Goal: Complete application form: Complete application form

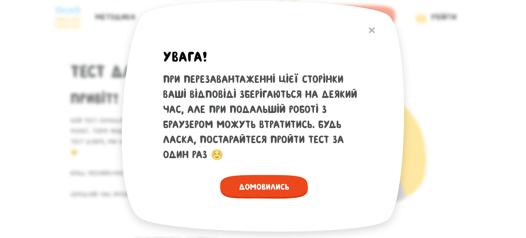
click at [291, 187] on span "Домовились" at bounding box center [264, 187] width 88 height 24
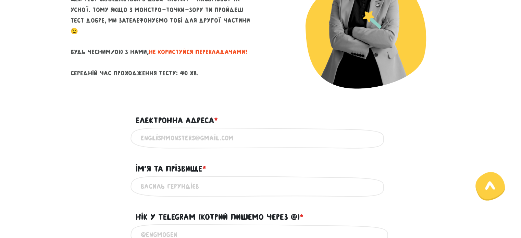
scroll to position [137, 0]
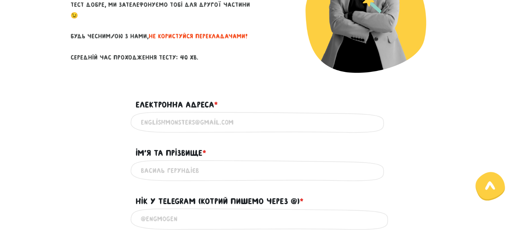
click at [288, 150] on div "Ім'я та прізвище * ?" at bounding box center [261, 148] width 260 height 21
click at [283, 121] on input "Електронна адреса * ?" at bounding box center [261, 122] width 240 height 15
type input "[PERSON_NAME][EMAIL_ADDRESS][DOMAIN_NAME]"
click at [215, 170] on input "Ім'я та прізвище * ?" at bounding box center [261, 170] width 240 height 15
type input "F"
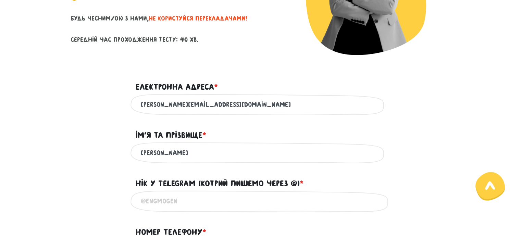
scroll to position [171, 0]
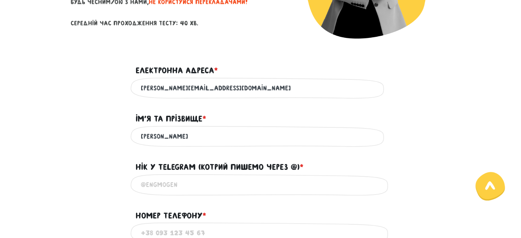
type input "[PERSON_NAME]"
click at [206, 183] on input "@" at bounding box center [261, 184] width 240 height 15
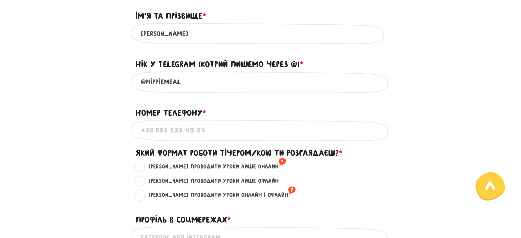
type input "@hippiemeal"
click at [212, 135] on input "Номер телефону * ?" at bounding box center [261, 130] width 240 height 15
type input "[PHONE_NUMBER]"
click at [226, 108] on div "Номер телефону * ?" at bounding box center [261, 108] width 260 height 21
click at [143, 169] on label "[PERSON_NAME] проводити уроки лише онлайн ?" at bounding box center [215, 166] width 144 height 9
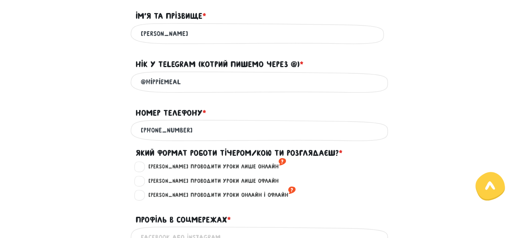
click at [143, 169] on input "[PERSON_NAME] проводити уроки лише онлайн ?" at bounding box center [139, 165] width 5 height 7
radio input "true"
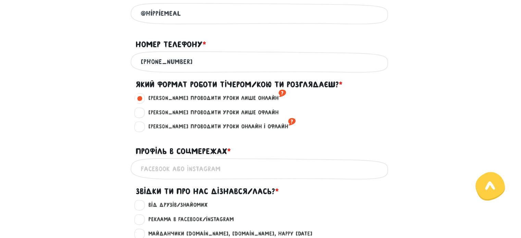
click at [253, 165] on input "Профіль в соцмережах * ?" at bounding box center [261, 168] width 240 height 15
type input "Є"
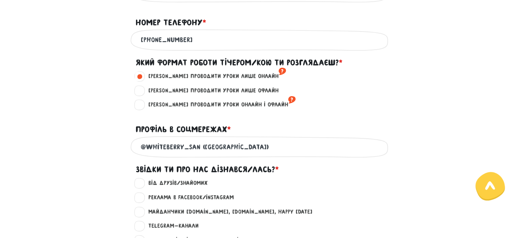
scroll to position [377, 0]
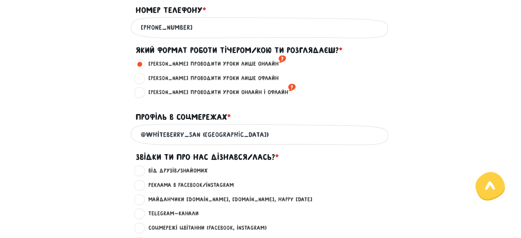
type input "@whiteberry_san ([GEOGRAPHIC_DATA])"
click at [278, 107] on div "Профіль в соцмережах * ?" at bounding box center [261, 112] width 260 height 21
click at [249, 129] on input "@whiteberry_san ([GEOGRAPHIC_DATA])" at bounding box center [261, 134] width 240 height 15
click at [264, 153] on label "Звідки ти про нас дізнався/лась? *" at bounding box center [207, 157] width 143 height 13
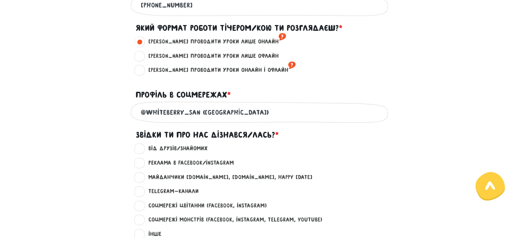
scroll to position [411, 0]
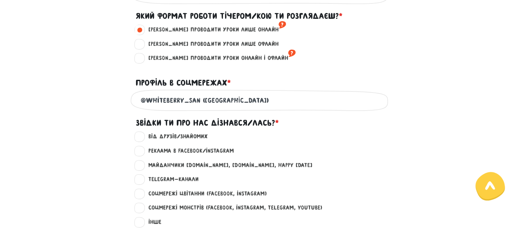
click at [145, 139] on label "Від друзів/знайомих ?" at bounding box center [175, 136] width 65 height 9
click at [143, 139] on input "Від друзів/знайомих ?" at bounding box center [139, 135] width 5 height 7
radio input "true"
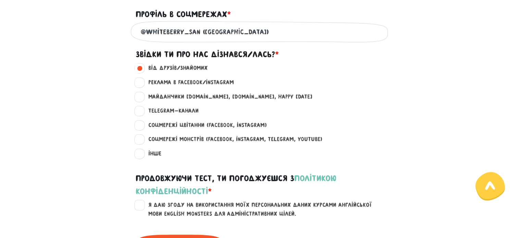
scroll to position [514, 0]
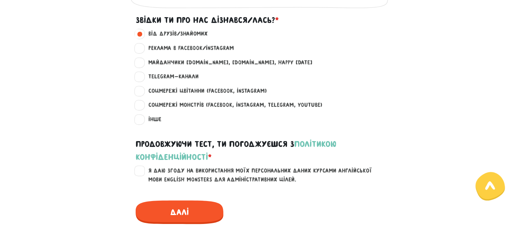
click at [143, 177] on label "Я даю згоду на використання моїх персональних даних курсами англійської мови En…" at bounding box center [265, 174] width 245 height 17
click at [141, 173] on input "Я даю згоду на використання моїх персональних даних курсами англійської мови En…" at bounding box center [139, 169] width 5 height 7
checkbox input "true"
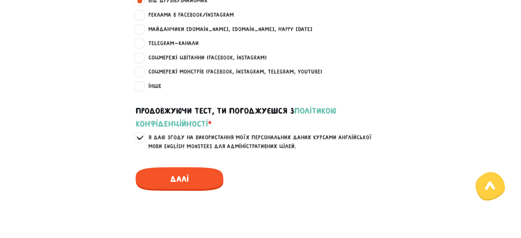
scroll to position [548, 0]
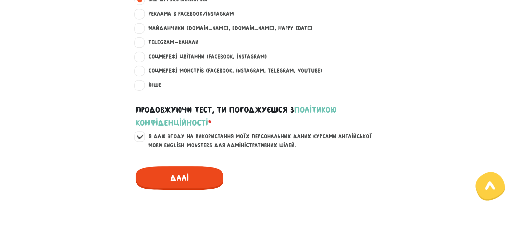
click at [173, 174] on span "Далі" at bounding box center [180, 178] width 88 height 24
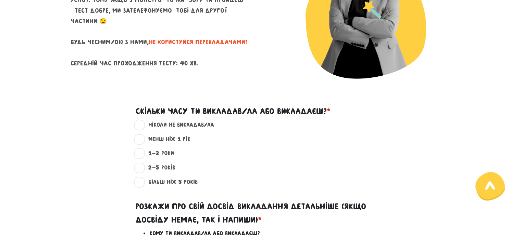
scroll to position [137, 0]
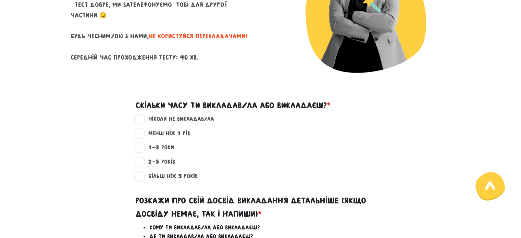
click at [185, 118] on label "ніколи не викладав/ла ?" at bounding box center [179, 119] width 72 height 9
click at [143, 118] on input "ніколи не викладав/ла ?" at bounding box center [139, 118] width 5 height 7
radio input "true"
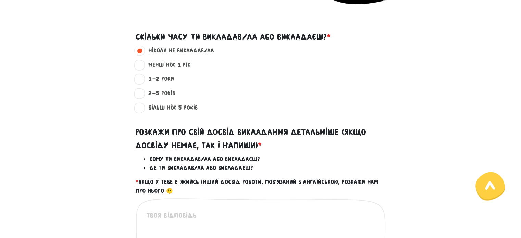
scroll to position [240, 0]
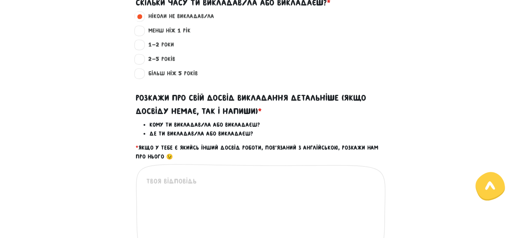
click at [191, 177] on textarea at bounding box center [261, 218] width 230 height 84
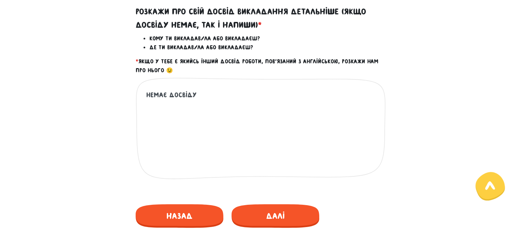
scroll to position [343, 0]
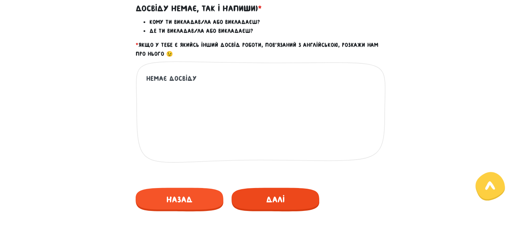
type textarea "Немає досвіду"
click at [260, 198] on span "Далі" at bounding box center [276, 200] width 88 height 24
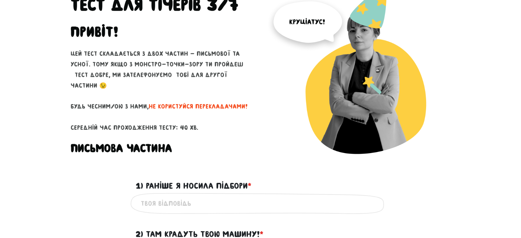
scroll to position [67, 0]
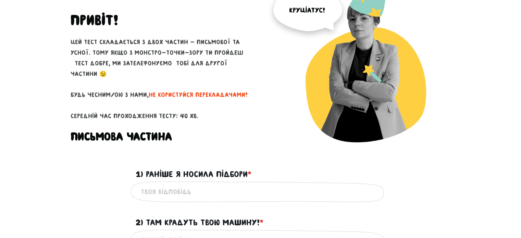
click at [217, 191] on input "1) Раніше я носила підбори * ?" at bounding box center [261, 191] width 240 height 15
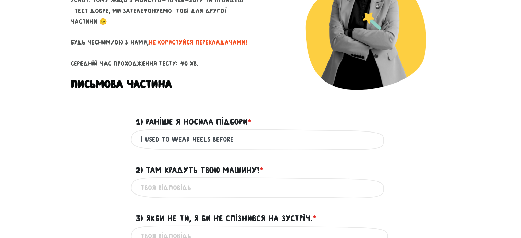
scroll to position [136, 0]
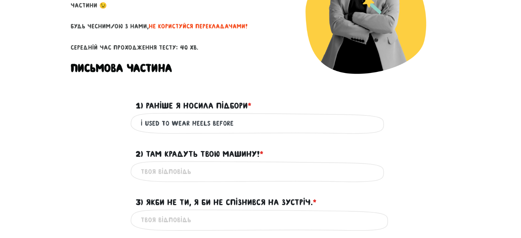
type input "I used to wear heels before"
click at [217, 172] on input "2) Там крадуть твою машину! * ?" at bounding box center [261, 171] width 240 height 15
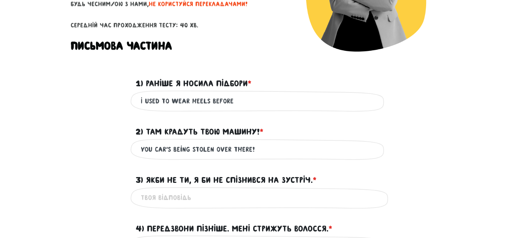
scroll to position [170, 0]
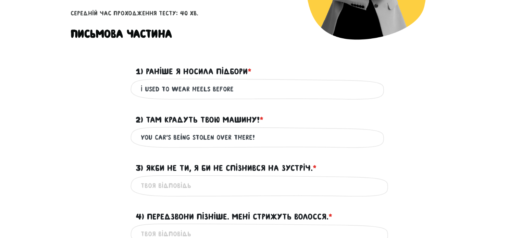
type input "you car's being stolen over there!"
click at [213, 181] on input "3) Якби не ти, я би не спізнився на зустріч. * ?" at bounding box center [261, 185] width 240 height 15
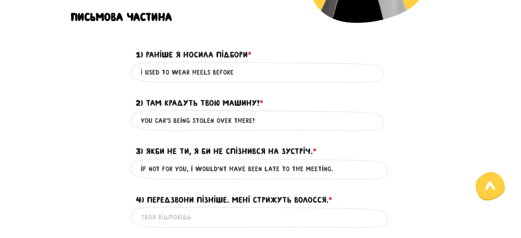
scroll to position [210, 0]
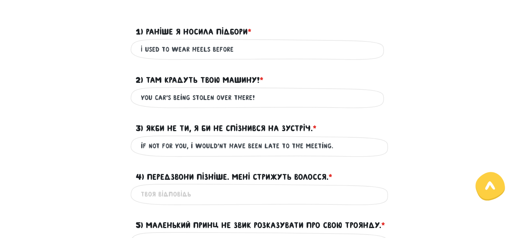
type input "if not for you, i would'nt have been late to the meeting."
click at [249, 187] on input "4) Передзвони пізніше. Мені стрижуть волосся. * ?" at bounding box center [261, 194] width 240 height 15
click at [239, 196] on input "4) Передзвони пізніше. Мені стрижуть волосся. * ?" at bounding box center [261, 194] width 240 height 15
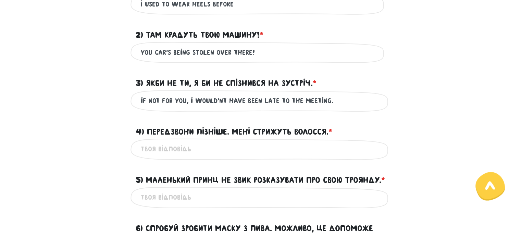
scroll to position [256, 0]
click at [288, 153] on input "4) Передзвони пізніше. Мені стрижуть волосся. * ?" at bounding box center [261, 148] width 240 height 15
click at [182, 148] on input "call me back. i'm getting a haircut." at bounding box center [261, 148] width 240 height 15
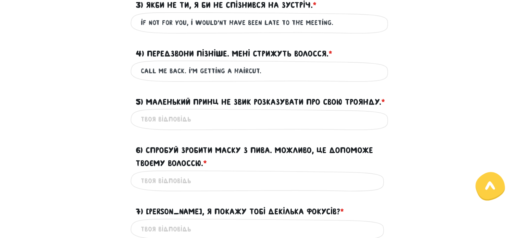
scroll to position [334, 0]
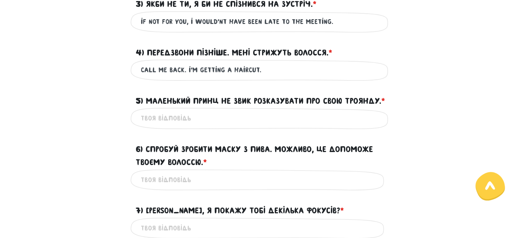
type input "call me back. i'm getting a haircut."
click at [277, 126] on input "5) Маленький Принц не звик розказувати про свою Троянду. * ?" at bounding box center [261, 118] width 240 height 15
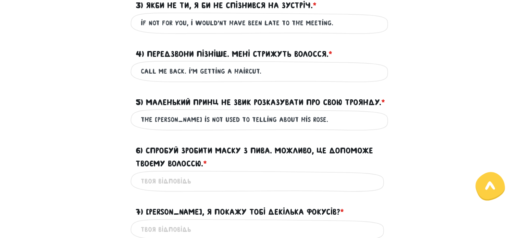
scroll to position [334, 0]
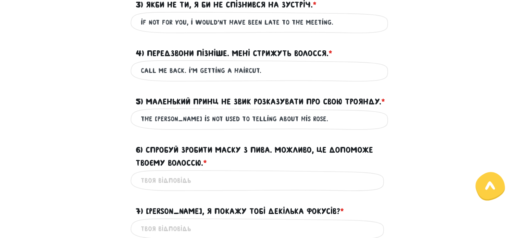
click at [265, 127] on input "the [PERSON_NAME] is not used to telling about his rose." at bounding box center [261, 118] width 240 height 15
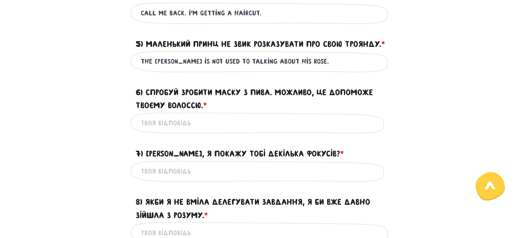
scroll to position [392, 0]
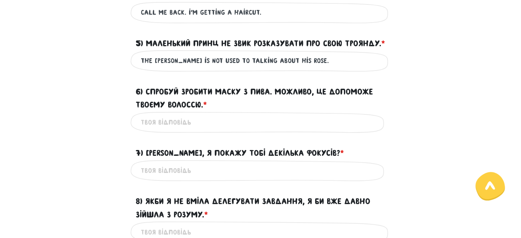
type input "the [PERSON_NAME] is not used to talking about his rose."
click at [248, 130] on input "6) Спробуй зробити маску з пива. Можливо, це допоможе твоєму волоссю. * ?" at bounding box center [261, 122] width 240 height 15
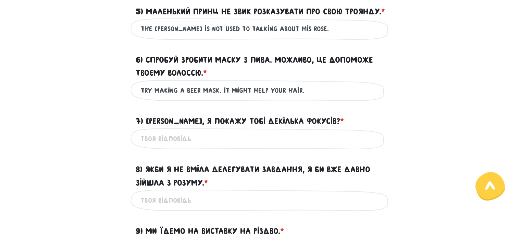
scroll to position [424, 0]
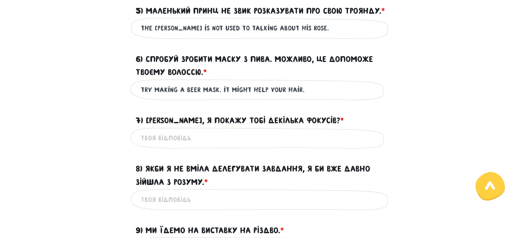
type input "try making a beer mask. it might help your hair."
click at [229, 146] on input "7) [PERSON_NAME], я покажу тобі декілька фокусів? * ?" at bounding box center [261, 138] width 240 height 15
type input "do you want to see some magic tricks?"
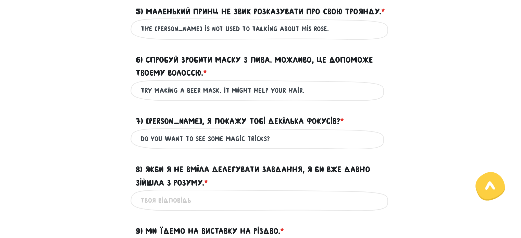
drag, startPoint x: 285, startPoint y: 152, endPoint x: 128, endPoint y: 161, distance: 157.5
click at [128, 150] on div "do you want to see some magic tricks? Це обов'язкове поле" at bounding box center [260, 139] width 391 height 22
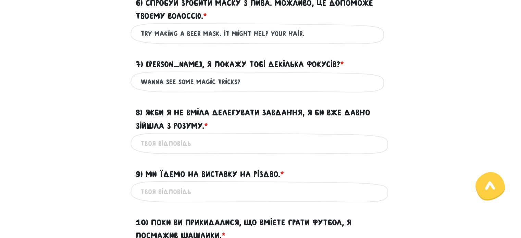
scroll to position [480, 0]
type input "wanna see some magic tricks?"
click at [157, 151] on input "8) Якби я не вміла делегувати завдання, я би вже давно зійшла з розуму. * ?" at bounding box center [261, 143] width 240 height 15
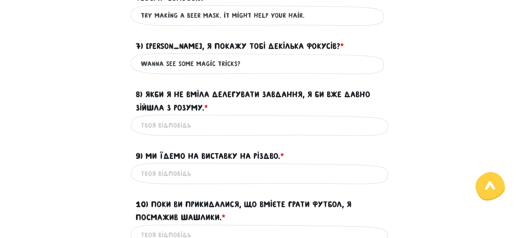
scroll to position [499, 0]
type input "i"
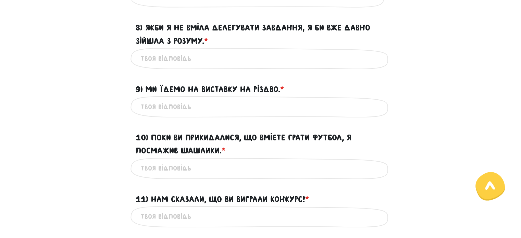
scroll to position [567, 0]
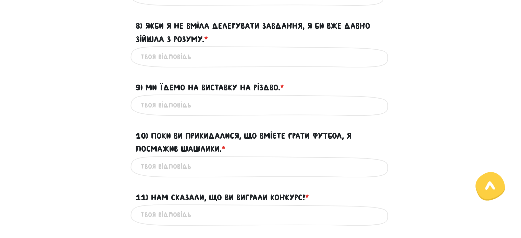
click at [181, 113] on input "9) Ми їдемо на виставку на Різдво. * ?" at bounding box center [261, 104] width 240 height 15
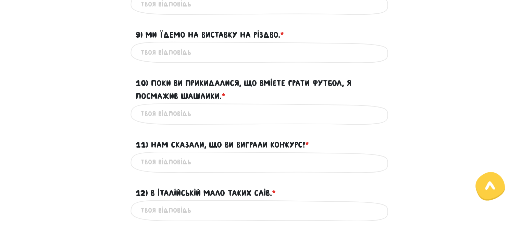
scroll to position [622, 0]
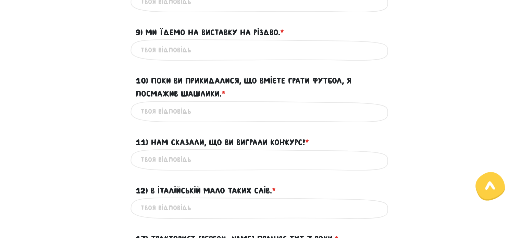
click at [177, 119] on input "10) Поки ви прикидалися, що вмієте грати футбол, я посмажив шашлики. * ?" at bounding box center [261, 111] width 240 height 15
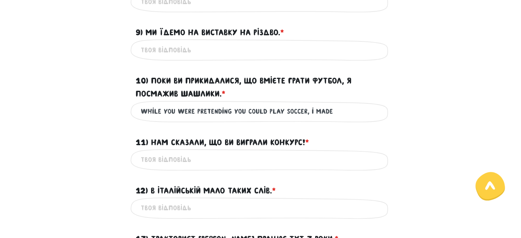
click at [287, 119] on input "while you were pretending you could play soccer, i made" at bounding box center [261, 111] width 240 height 15
click at [362, 119] on input "while you were pretending you could play football, i made" at bounding box center [261, 111] width 240 height 15
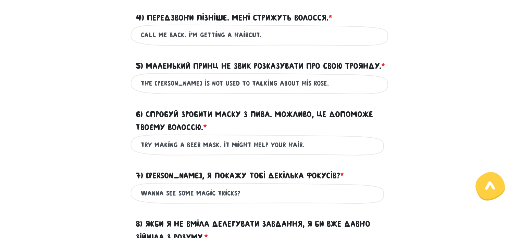
scroll to position [376, 0]
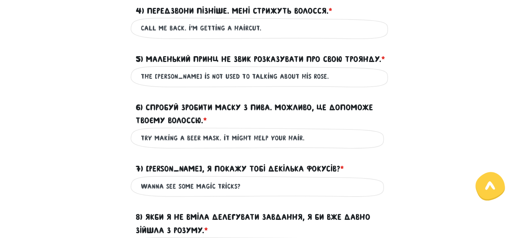
type input "while you were pretending you could play football, i made"
click at [183, 29] on input "call me back. i'm getting a haircut." at bounding box center [261, 28] width 240 height 15
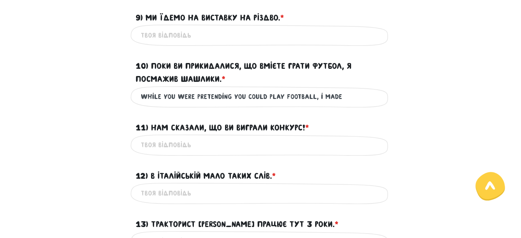
scroll to position [644, 0]
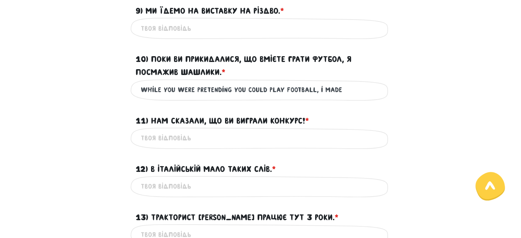
type input "call me back later. i'm getting a haircut."
click at [183, 146] on input "11) Нам сказали, що ви виграли конкурс! * ?" at bounding box center [261, 138] width 240 height 15
click at [256, 146] on input "we were told that you had won a competition!" at bounding box center [261, 138] width 240 height 15
click at [311, 146] on input "we were told that you had won a competition!" at bounding box center [261, 138] width 240 height 15
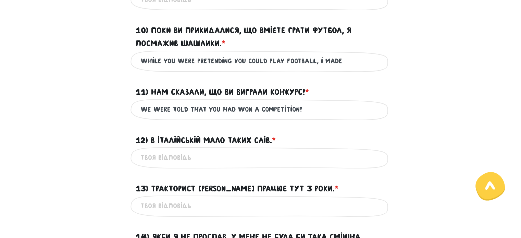
scroll to position [675, 0]
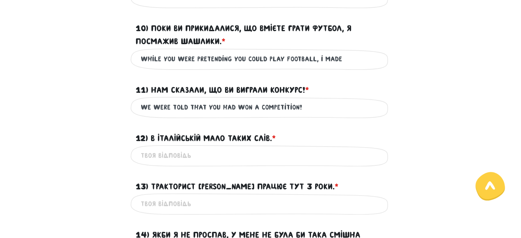
click at [230, 115] on input "we were told that you had won a competition!" at bounding box center [261, 107] width 240 height 15
click at [234, 115] on input "we were told that you had won a competition!" at bounding box center [261, 107] width 240 height 15
click at [233, 115] on input "we were told that you had won a competition!" at bounding box center [261, 107] width 240 height 15
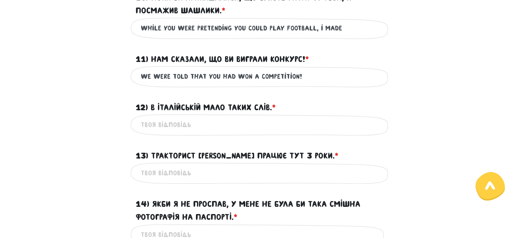
scroll to position [706, 0]
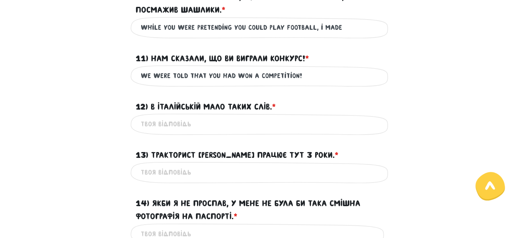
type input "we were told that you had won a competition!"
click at [245, 132] on input "12) В італійській мало таких слів. * ?" at bounding box center [261, 123] width 240 height 15
click at [227, 132] on input "12) В італійській мало таких слів. * ?" at bounding box center [261, 123] width 240 height 15
type input "i"
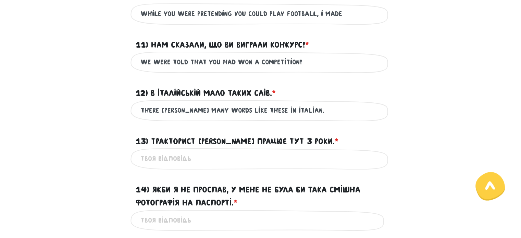
scroll to position [723, 0]
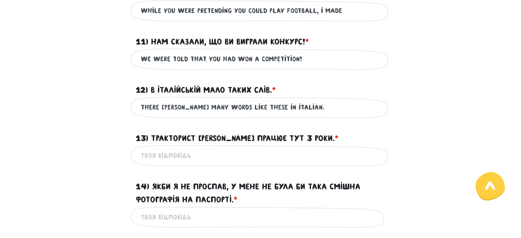
click at [250, 115] on input "there [PERSON_NAME] many words like these in italian." at bounding box center [261, 107] width 240 height 15
type input "there [PERSON_NAME] many words like these in italian."
click at [214, 163] on input "13) Тракторист [PERSON_NAME] працює тут 3 роки. * ?" at bounding box center [261, 155] width 240 height 15
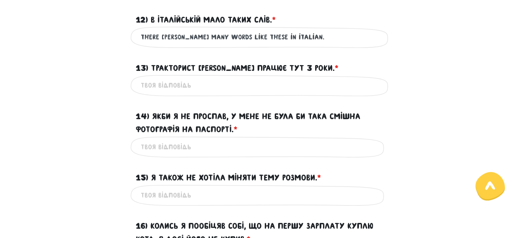
scroll to position [796, 0]
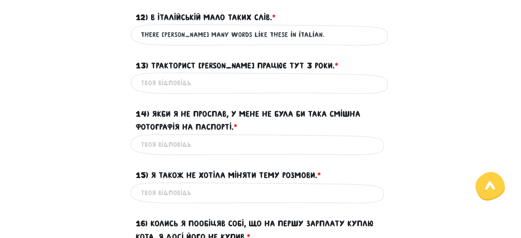
click at [213, 152] on input "14) Якби я не проспав, у мене не була би така смішна фотографія на паспорті. * ?" at bounding box center [261, 144] width 240 height 15
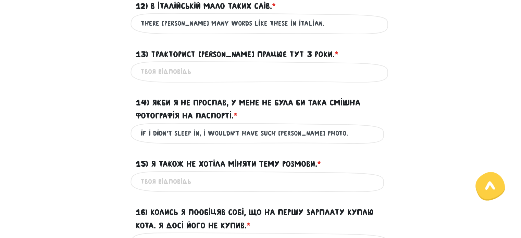
scroll to position [807, 0]
click at [169, 141] on input "if i didn't sleep in, i wouldn't have such [PERSON_NAME] photo." at bounding box center [261, 133] width 240 height 15
click at [274, 141] on input "if i didn't sleep in, i wouldn't have such [PERSON_NAME] photo." at bounding box center [261, 133] width 240 height 15
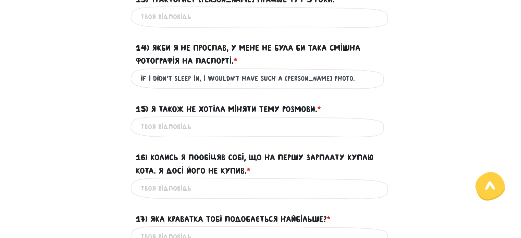
scroll to position [862, 0]
type input "if i didn't sleep in, i wouldn't have such a [PERSON_NAME] photo."
click at [262, 135] on input "15) Я також не хотіла міняти тему розмови. * ?" at bounding box center [261, 126] width 240 height 15
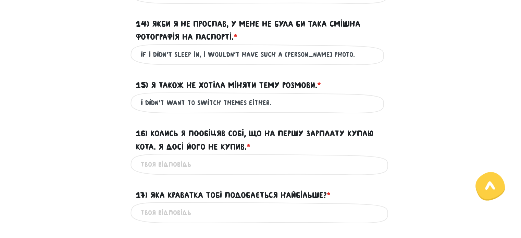
scroll to position [887, 0]
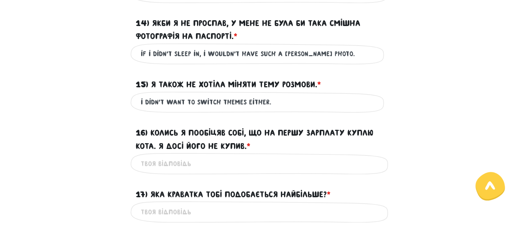
type input "i didn't want to switch themes either."
click at [245, 171] on input "16) Колись я пообіцяв собі, що на першу зарплату куплю кота. Я досі його не куп…" at bounding box center [261, 163] width 240 height 15
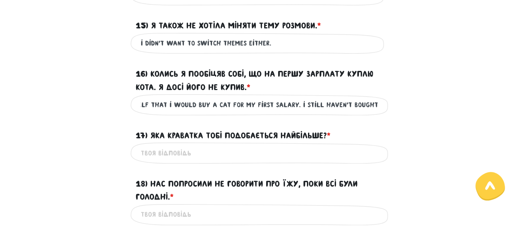
scroll to position [0, 88]
type input "once, i have promised myself that i would buy a cat for my first salary. i stil…"
click at [339, 134] on div "17) Яка краватка тобі подобається найбільше? * ?" at bounding box center [261, 131] width 260 height 21
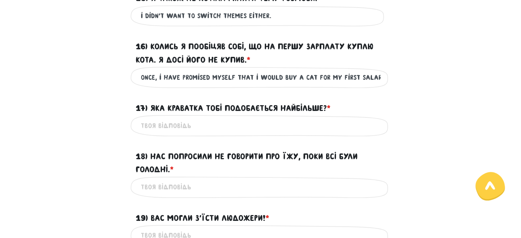
scroll to position [972, 0]
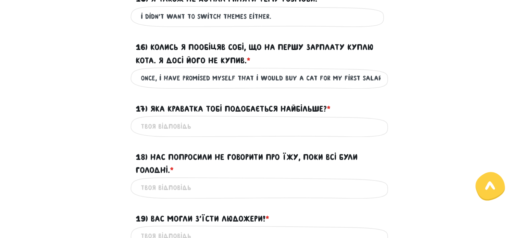
click at [339, 134] on input "17) Яка краватка тобі подобається найбільше? * ?" at bounding box center [261, 126] width 240 height 15
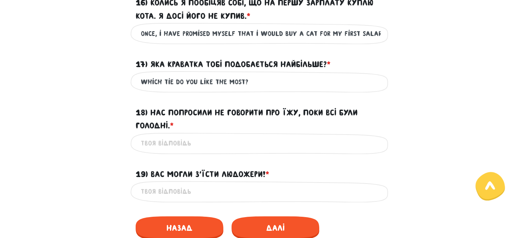
scroll to position [1017, 0]
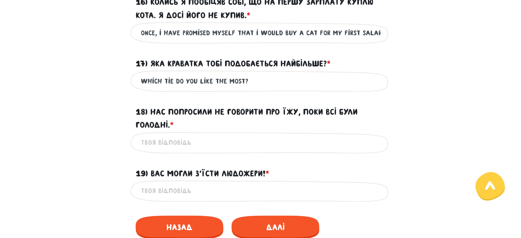
type input "which tie do you like the most?"
click at [292, 150] on input "18) Нас попросили не говорити про їжу, поки всі були голодні. * ?" at bounding box center [261, 142] width 240 height 15
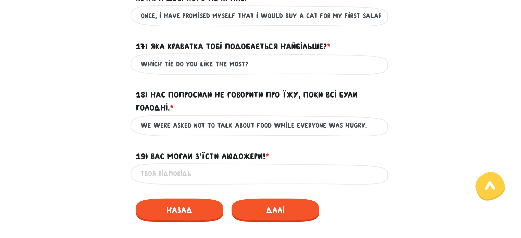
scroll to position [1034, 0]
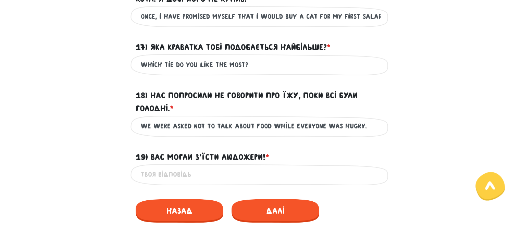
type input "we were asked not to talk about food while everyone was hugry."
click at [305, 182] on input "19) Вас могли з’їсти людожери! * ?" at bounding box center [261, 174] width 240 height 15
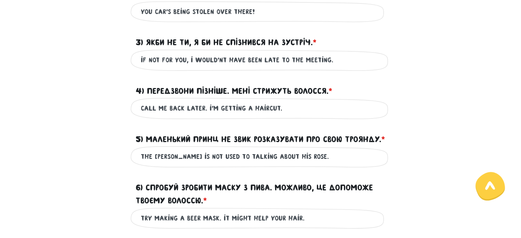
scroll to position [297, 0]
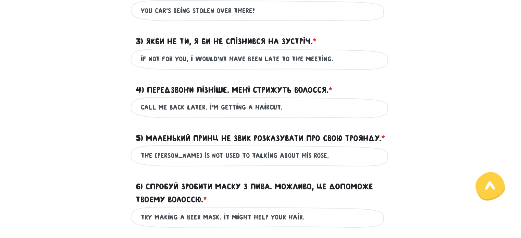
type input "you could have been eaten by the cannibals!"
click at [192, 107] on input "call me back later. i'm getting a haircut." at bounding box center [261, 107] width 240 height 15
click at [206, 108] on input "call me back later. i'm getting a haircut." at bounding box center [261, 107] width 240 height 15
click at [198, 110] on input "call me back later. i'm getting a haircut." at bounding box center [261, 107] width 240 height 15
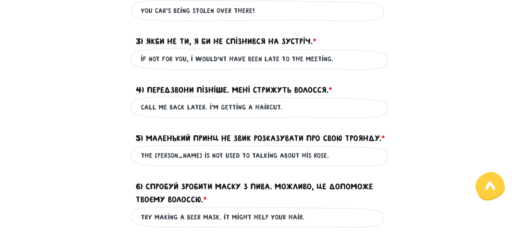
click at [200, 108] on input "call me back later. i'm getting a haircut." at bounding box center [261, 107] width 240 height 15
click at [248, 115] on input "call me back. i'm getting a haircut." at bounding box center [261, 107] width 240 height 15
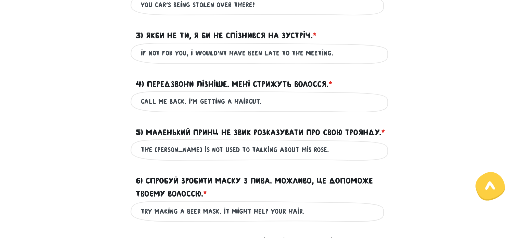
scroll to position [307, 0]
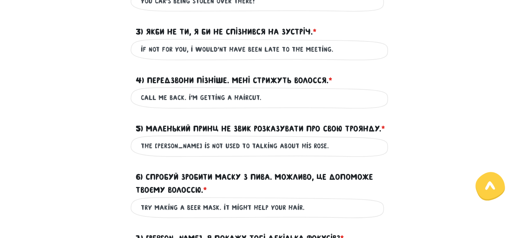
click at [259, 103] on input "call me back. i'm getting a haircut." at bounding box center [261, 97] width 240 height 15
type input "call me back. i'm getting a haircut."
click at [282, 45] on input "if not for you, i would'nt have been late to the meeting." at bounding box center [261, 49] width 240 height 15
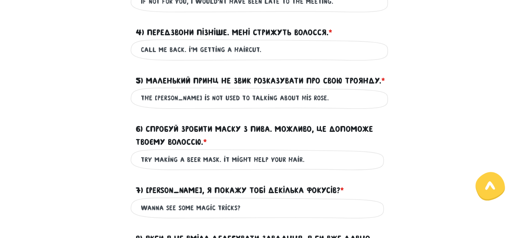
scroll to position [354, 0]
click at [199, 106] on input "the [PERSON_NAME] is not used to talking about his rose." at bounding box center [261, 98] width 240 height 15
type input "the [PERSON_NAME] was not used to talking about his rose."
click at [317, 109] on div "the [PERSON_NAME] was not used to talking about his rose. Це обов'язкове поле" at bounding box center [261, 99] width 260 height 22
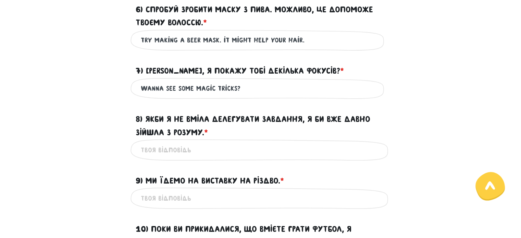
scroll to position [475, 0]
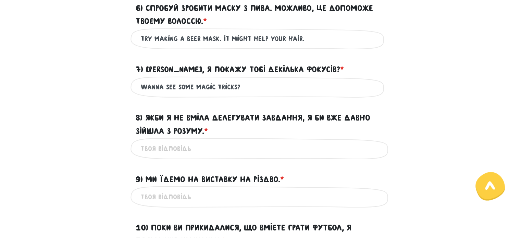
drag, startPoint x: 177, startPoint y: 105, endPoint x: 137, endPoint y: 100, distance: 40.8
click at [137, 98] on div "wanna see some magic tricks? Це обов'язкове поле" at bounding box center [261, 87] width 260 height 22
type input "do you want me to show you some magic tricks?"
click at [239, 137] on label "8) Якби я не вміла делегувати завдання, я би вже давно зійшла з розуму. * ?" at bounding box center [261, 124] width 250 height 26
click at [239, 141] on input "8) Якби я не вміла делегувати завдання, я би вже давно зійшла з розуму. * ?" at bounding box center [261, 148] width 240 height 15
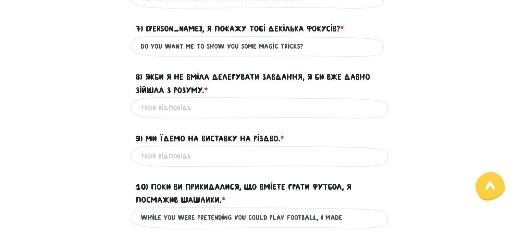
scroll to position [518, 0]
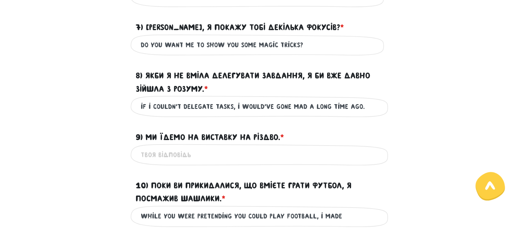
type input "if i couldn't delegate tasks, i would've gone mad a long time ago."
click at [266, 144] on label "9) Ми їдемо на виставку на Різдво. * ?" at bounding box center [210, 137] width 148 height 13
click at [266, 150] on input "9) Ми їдемо на виставку на Різдво. * ?" at bounding box center [261, 154] width 240 height 15
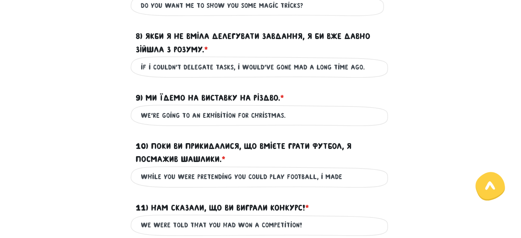
scroll to position [557, 0]
type input "we're going to an exhibition for christmas."
drag, startPoint x: 266, startPoint y: 150, endPoint x: 251, endPoint y: 145, distance: 16.2
click at [251, 145] on div "10) Поки ви прикидалися, що вмієте грати футбол, я посмажив шашлики. * ?" at bounding box center [261, 148] width 260 height 35
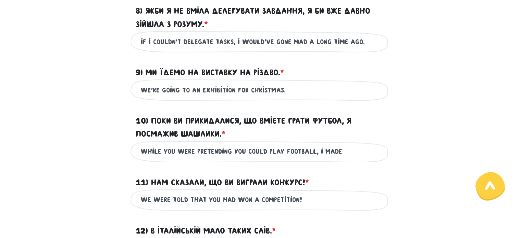
scroll to position [582, 0]
click at [336, 159] on input "while you were pretending you could play football, i made" at bounding box center [261, 151] width 240 height 15
click at [340, 159] on input "while you were pretending you could play football, i made" at bounding box center [261, 151] width 240 height 15
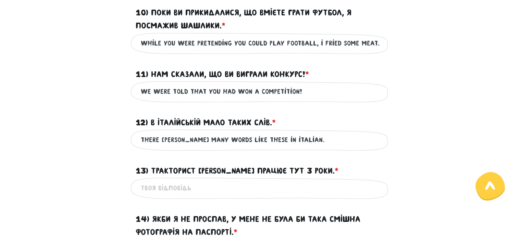
scroll to position [691, 0]
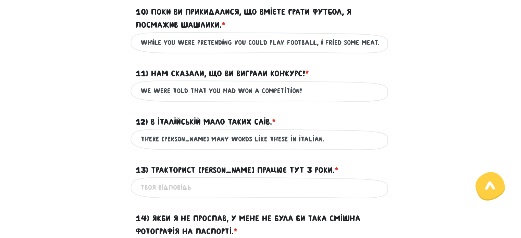
type input "while you were pretending you could play football, i fried some meat."
click at [330, 147] on input "there [PERSON_NAME] many words like these in italian." at bounding box center [261, 139] width 240 height 15
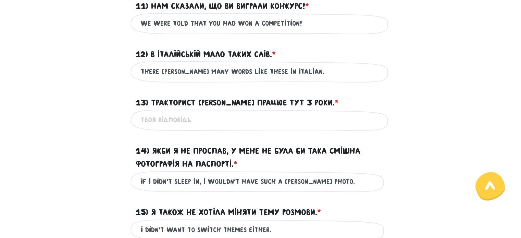
scroll to position [758, 0]
click at [293, 128] on input "13) Тракторист [PERSON_NAME] працює тут 3 роки. * ?" at bounding box center [261, 120] width 240 height 15
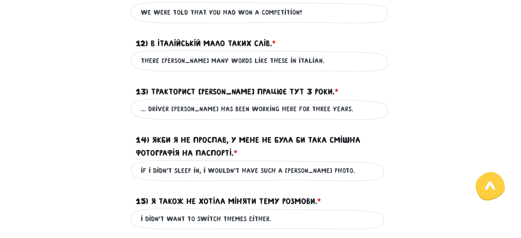
scroll to position [802, 0]
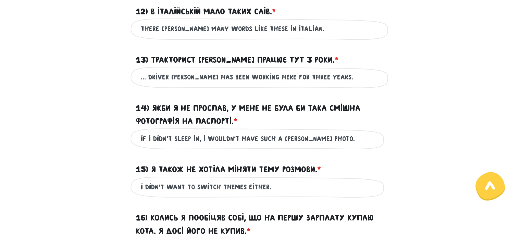
click at [297, 125] on label "14) Якби я не проспав, у мене не була би така смішна фотографія на паспорті. * ?" at bounding box center [261, 115] width 250 height 26
click at [297, 131] on input "if i didn't sleep in, i wouldn't have such a [PERSON_NAME] photo." at bounding box center [261, 138] width 240 height 15
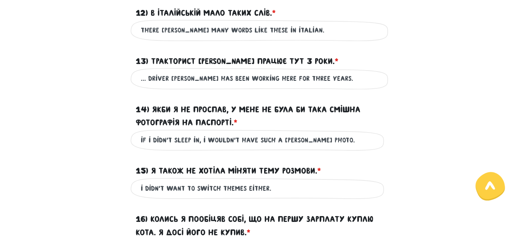
scroll to position [801, 0]
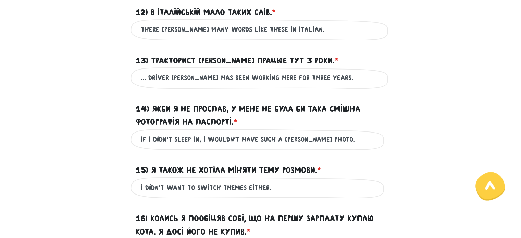
drag, startPoint x: 147, startPoint y: 91, endPoint x: 128, endPoint y: 90, distance: 18.2
click at [128, 89] on div "... driver [PERSON_NAME] has been working here for three years. Це обов'язкове …" at bounding box center [260, 78] width 391 height 22
type input "truck driver [PERSON_NAME] has been working here for three years."
click at [166, 86] on input "truck driver [PERSON_NAME] has been working here for three years." at bounding box center [261, 77] width 240 height 15
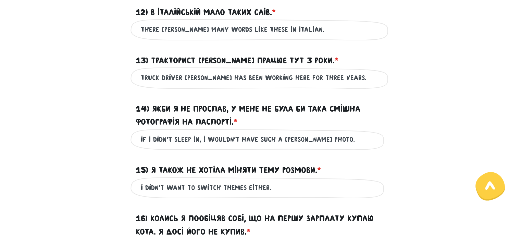
click at [159, 86] on input "truck driver [PERSON_NAME] has been working here for three years." at bounding box center [261, 77] width 240 height 15
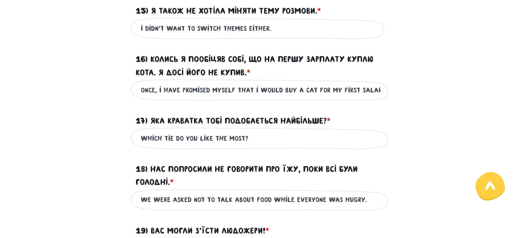
scroll to position [962, 0]
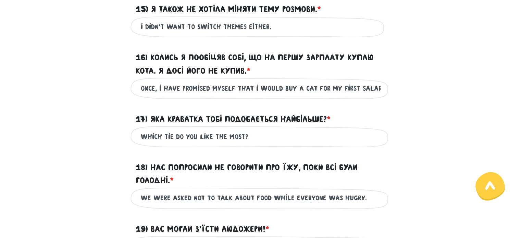
click at [329, 96] on input "once, i have promised myself that i would buy a cat for my first salary. i stil…" at bounding box center [261, 88] width 240 height 15
click at [398, 123] on div "17) Яка краватка тобі подобається найбільше? * ?" at bounding box center [260, 114] width 391 height 21
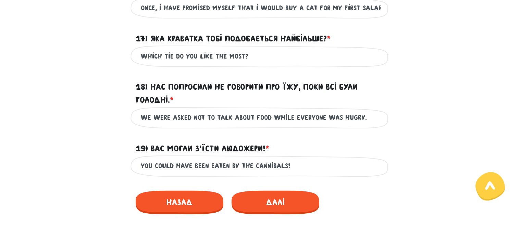
scroll to position [1043, 0]
click at [247, 173] on input "you could have been eaten by the cannibals!" at bounding box center [261, 165] width 240 height 15
click at [345, 168] on div "you could have been eaten by the cannibals! Це обов'язкове поле" at bounding box center [261, 166] width 260 height 22
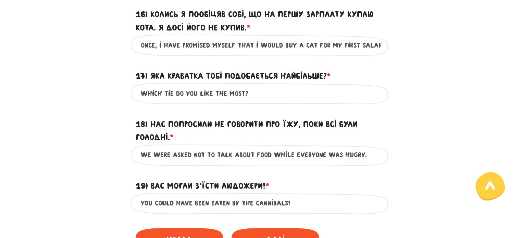
scroll to position [1005, 0]
click at [378, 52] on input "once, i have promised myself that i would buy a cat for my first salary. i stil…" at bounding box center [261, 44] width 240 height 15
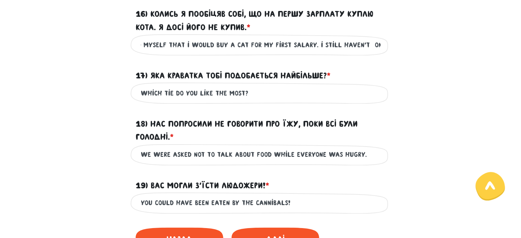
scroll to position [0, 65]
type input "once, i have promised myself that i would buy a cat for my first salary. i stil…"
click at [410, 55] on div "once, i have promised myself that i would buy a cat for my first salary. i stil…" at bounding box center [260, 45] width 391 height 22
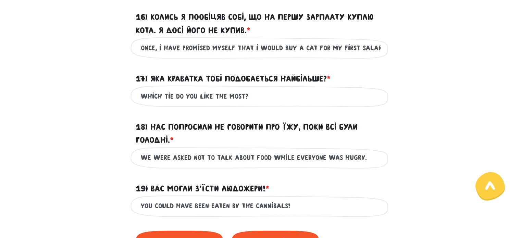
click at [377, 55] on input "once, i have promised myself that i would buy a cat for my first salary. i stil…" at bounding box center [261, 47] width 240 height 15
click at [409, 107] on div "which tie do you like the most? Це обов'язкове поле" at bounding box center [260, 96] width 391 height 22
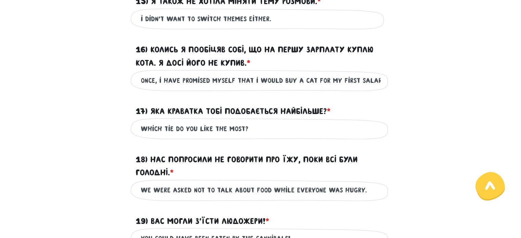
scroll to position [974, 0]
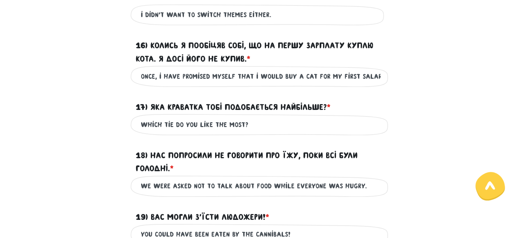
click at [373, 84] on input "once, i have promised myself that i would buy a cat for my first salary. i stil…" at bounding box center [261, 76] width 240 height 15
click at [412, 114] on div "17) Яка краватка тобі подобається найбільше? * ?" at bounding box center [260, 102] width 391 height 21
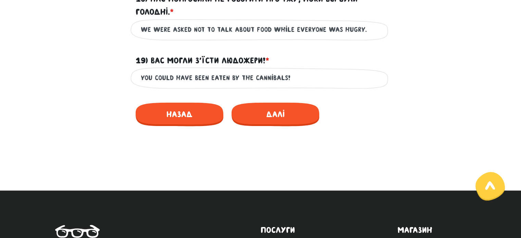
scroll to position [1130, 0]
click at [282, 123] on span "Далі" at bounding box center [276, 114] width 88 height 24
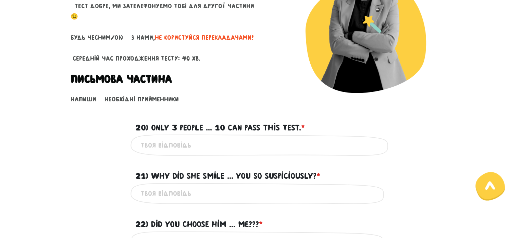
scroll to position [127, 0]
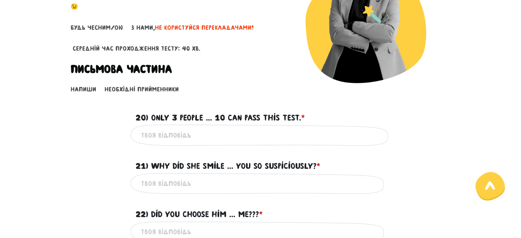
click at [241, 132] on input "20) Only 3 people ... 10 can pass this test. * ?" at bounding box center [261, 134] width 240 height 15
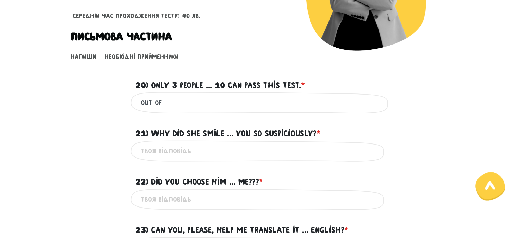
scroll to position [160, 0]
type input "out of"
click at [229, 144] on input "21) Why did she smile ... you so suspiciously? * ?" at bounding box center [261, 150] width 240 height 15
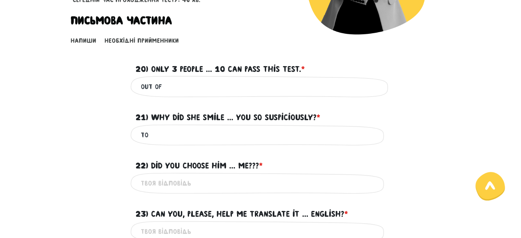
scroll to position [178, 0]
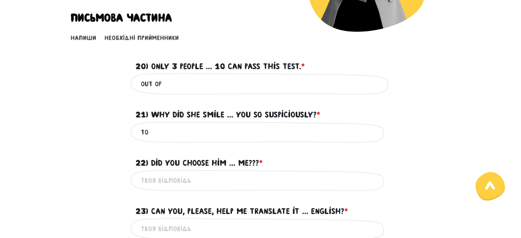
type input "to"
click at [204, 182] on input "22) Did you choose him ... me??? * ?" at bounding box center [261, 180] width 240 height 15
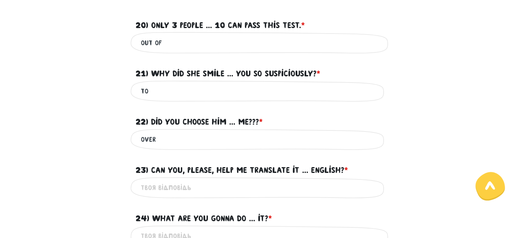
scroll to position [225, 0]
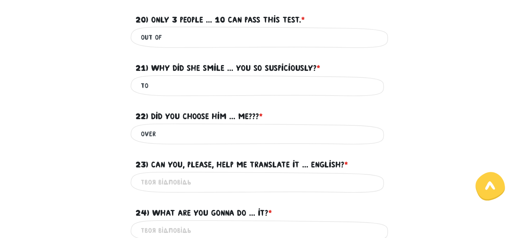
type input "over"
click at [172, 184] on input "23) Can you, please, help me translate it ... English? * ?" at bounding box center [261, 182] width 240 height 15
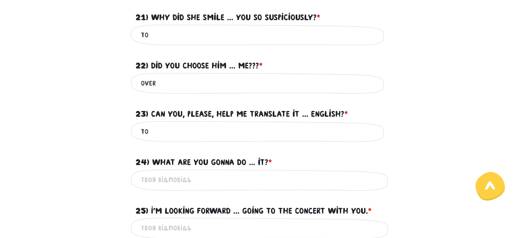
scroll to position [276, 0]
type input "to"
click at [165, 181] on input "24) What are you gonna do ... it? * ?" at bounding box center [261, 179] width 240 height 15
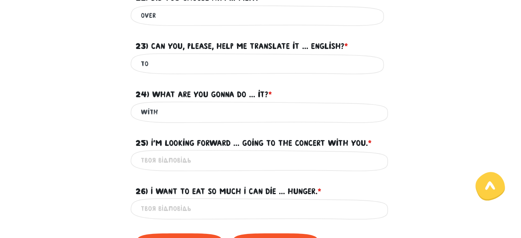
scroll to position [344, 0]
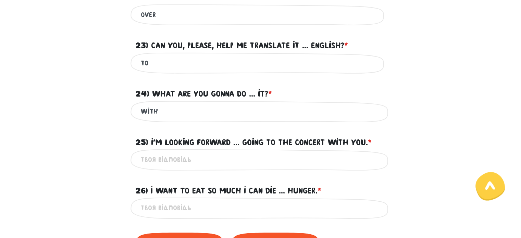
type input "with"
click at [180, 160] on input "25) I'm looking forward ... going to the concert with you. * ?" at bounding box center [261, 159] width 240 height 15
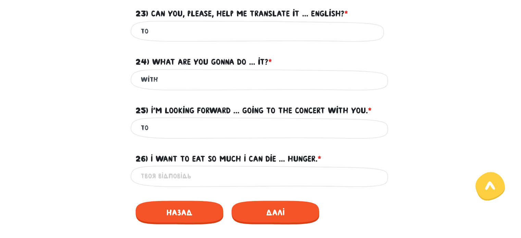
scroll to position [377, 0]
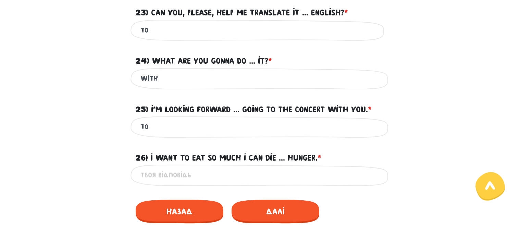
type input "to"
click at [176, 164] on div "Це обов'язкове поле" at bounding box center [261, 175] width 260 height 22
click at [173, 169] on input "26) I want to eat so much I can die ... hunger. * ?" at bounding box center [261, 175] width 240 height 15
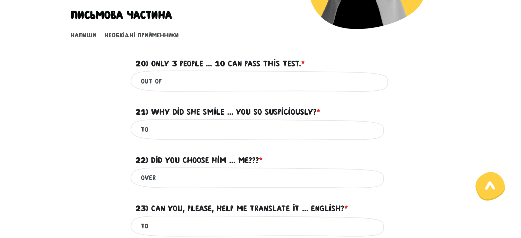
scroll to position [182, 0]
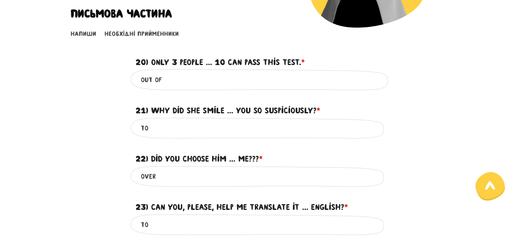
type input "from"
drag, startPoint x: 164, startPoint y: 124, endPoint x: 121, endPoint y: 123, distance: 43.9
click at [121, 123] on div "to Це обов'язкове поле" at bounding box center [260, 129] width 391 height 22
type input "at"
click at [219, 108] on label "21) Why did she smile ... you so suspiciously? * ?" at bounding box center [228, 110] width 185 height 13
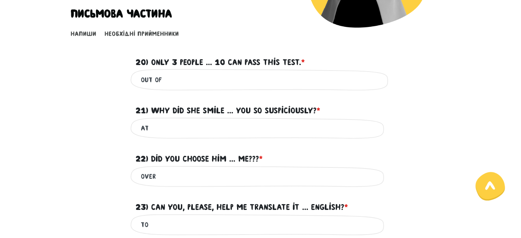
click at [219, 121] on input "at" at bounding box center [261, 128] width 240 height 15
click at [199, 96] on div "21) Why did she smile ... you so suspiciously? * ?" at bounding box center [261, 106] width 260 height 21
click at [175, 148] on div "22) Did you choose him ... me??? * ?" at bounding box center [261, 154] width 260 height 21
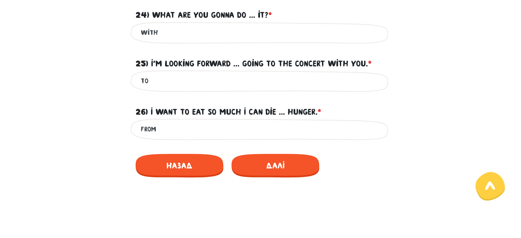
scroll to position [422, 0]
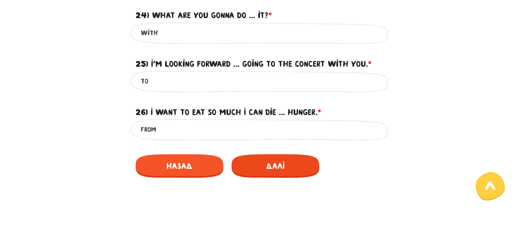
click at [283, 159] on span "Далі" at bounding box center [276, 166] width 88 height 24
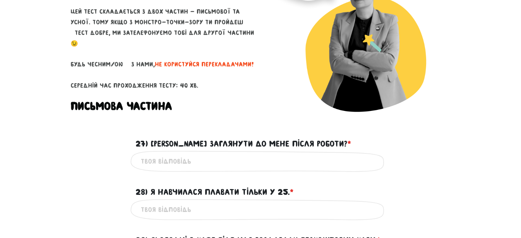
scroll to position [97, 0]
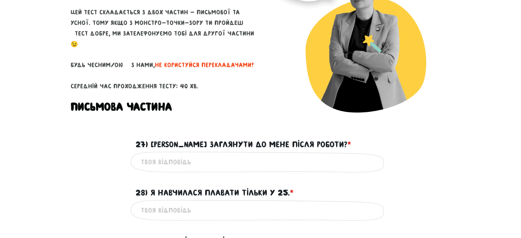
click at [243, 163] on input "27) [PERSON_NAME] заглянути до мене після роботи? * ?" at bounding box center [261, 161] width 240 height 15
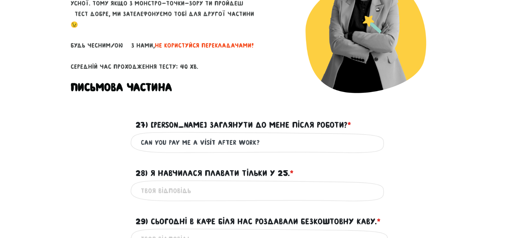
scroll to position [136, 0]
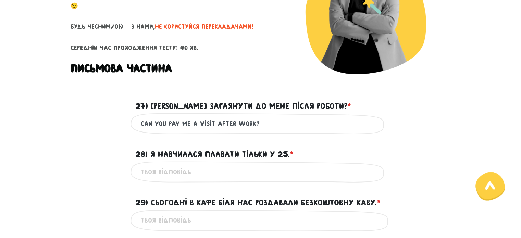
type input "can you pay me a visit after work?"
click at [209, 175] on input "28) Я навчилася плавати тільки у 25. * ?" at bounding box center [261, 171] width 240 height 15
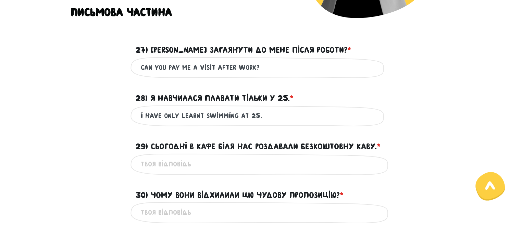
scroll to position [196, 0]
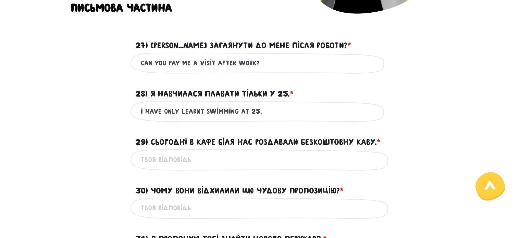
type input "i have only learnt swimming at 25."
click at [199, 167] on input "29) Сьогодні в кафе біля нас роздавали безкоштовну каву. * ?" at bounding box center [261, 159] width 240 height 15
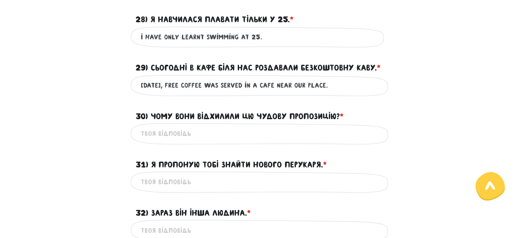
scroll to position [271, 0]
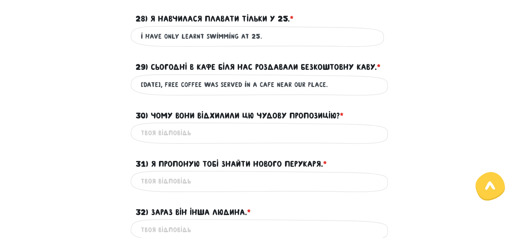
type input "[DATE], free coffee was served in a cafe near our place."
click at [245, 144] on form "Тест для тічерів 5/7 Привіт! Цей тест складається з двох частин - письмової та …" at bounding box center [261, 130] width 380 height 719
click at [237, 137] on input "30) Чому вони відхилили цю чудову пропозицію? * ?" at bounding box center [261, 132] width 240 height 15
click at [166, 133] on input "why did they turn in this amazing proposal?" at bounding box center [261, 132] width 240 height 15
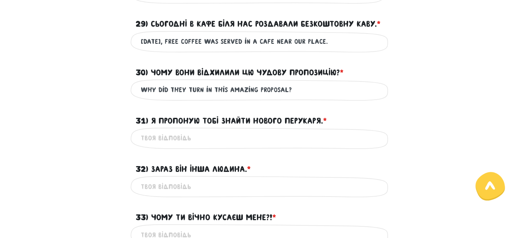
scroll to position [314, 0]
click at [201, 145] on input "31) Я пропоную тобі знайти нового перукаря. * ?" at bounding box center [261, 138] width 240 height 15
drag, startPoint x: 209, startPoint y: 89, endPoint x: 185, endPoint y: 89, distance: 24.0
click at [185, 89] on input "why did they turn in this amazing proposal?" at bounding box center [261, 90] width 240 height 15
click at [191, 139] on input "31) Я пропоную тобі знайти нового перукаря. * ?" at bounding box center [261, 138] width 240 height 15
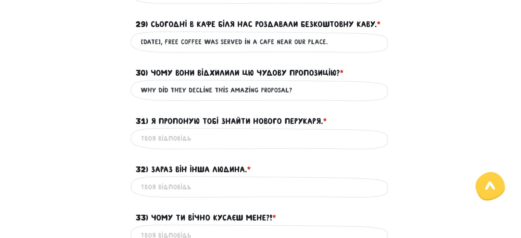
click at [166, 92] on input "why did they decline this amazing proposal?" at bounding box center [261, 90] width 240 height 15
click at [196, 91] on input "why did they decline this amazing proposal?" at bounding box center [261, 90] width 240 height 15
type input "why did they refuse to this amazing proposal?"
click at [231, 145] on input "31) Я пропоную тобі знайти нового перукаря. * ?" at bounding box center [261, 138] width 240 height 15
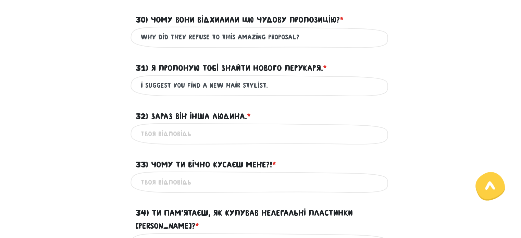
scroll to position [371, 0]
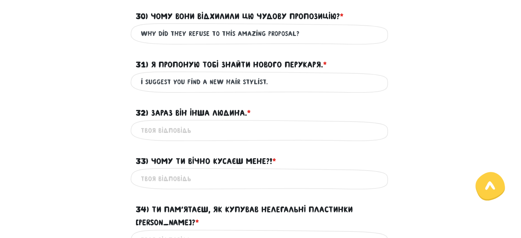
type input "i suggest you find a new hair stylist."
click at [184, 127] on input "32) Зараз він інша людина. * ?" at bounding box center [261, 130] width 240 height 15
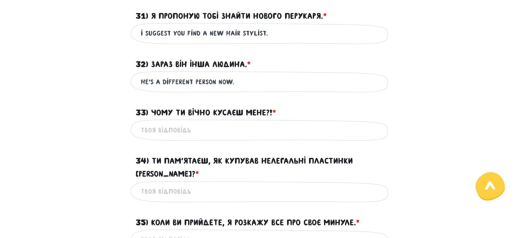
scroll to position [419, 0]
type input "he's a different person now."
click at [180, 127] on input "33) Чому ти вічно кусаєш мене?! * ?" at bounding box center [261, 129] width 240 height 15
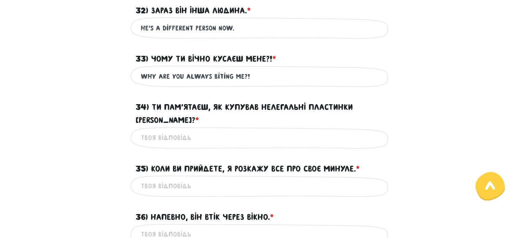
scroll to position [480, 0]
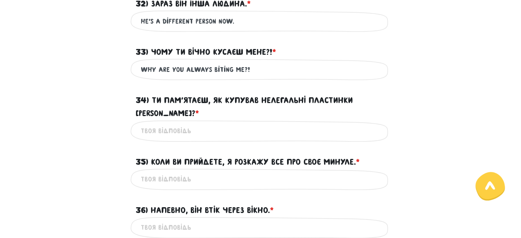
type input "why are you always biting me?!"
click at [186, 124] on input "34) Ти пам’ятаєш, як купував нелегальні пластинки [PERSON_NAME]? * ?" at bounding box center [261, 130] width 240 height 15
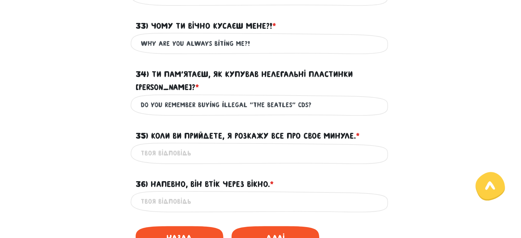
scroll to position [510, 0]
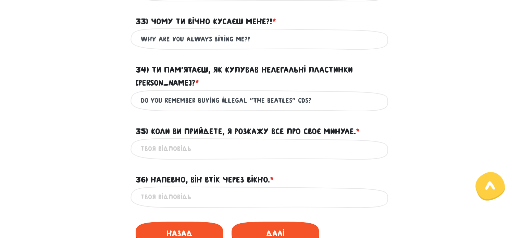
type input "do you remember buying illegal "the beatles" cds?"
click at [232, 141] on input "35) Коли ви прийдете, я розкажу все про своє минуле. * ?" at bounding box center [261, 148] width 240 height 15
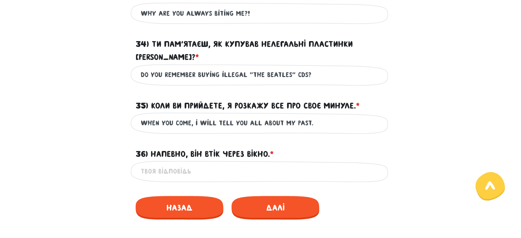
scroll to position [536, 0]
type input "when you come, i will tell you all about my past."
click at [178, 163] on input "36) Напевно, він втік через вікно. * ?" at bounding box center [261, 170] width 240 height 15
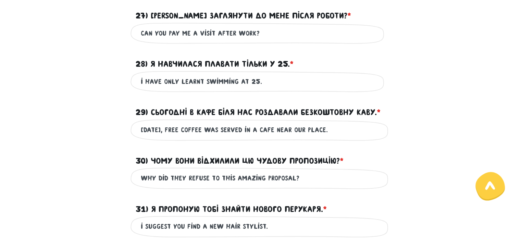
scroll to position [227, 0]
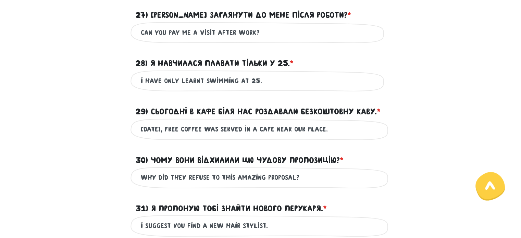
type input "he must have escaped through a window."
drag, startPoint x: 212, startPoint y: 31, endPoint x: 165, endPoint y: 25, distance: 48.0
click at [165, 25] on input "can you pay me a visit after work?" at bounding box center [261, 32] width 240 height 15
type input "can you drop by my place after work?"
click at [189, 81] on input "i have only learnt swimming at 25." at bounding box center [261, 80] width 240 height 15
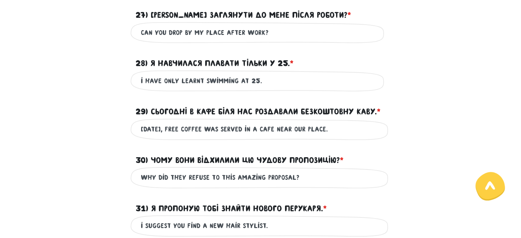
click at [189, 81] on input "i have only learnt swimming at 25." at bounding box center [261, 80] width 240 height 15
click at [178, 125] on input "[DATE], free coffee was served in a cafe near our place." at bounding box center [261, 129] width 240 height 15
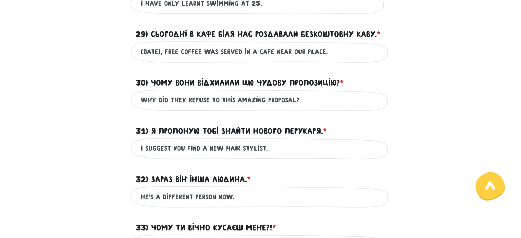
scroll to position [305, 0]
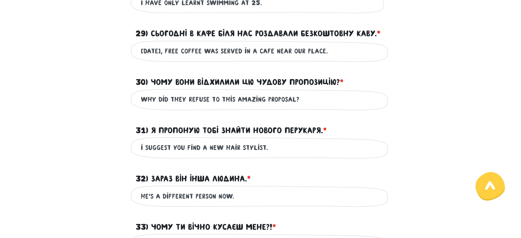
click at [209, 98] on input "why did they refuse to this amazing proposal?" at bounding box center [261, 99] width 240 height 15
click at [201, 98] on input "why did they refuse to this amazing proposal?" at bounding box center [261, 99] width 240 height 15
type input "why did they decline this amazing proposal?"
click at [227, 146] on input "i suggest you find a new hair stylist." at bounding box center [261, 147] width 240 height 15
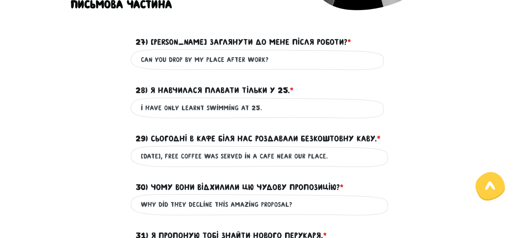
scroll to position [199, 0]
click at [164, 203] on input "why did they decline this amazing proposal?" at bounding box center [261, 204] width 240 height 15
click at [167, 206] on input "why did they decline this amazing proposal?" at bounding box center [261, 204] width 240 height 15
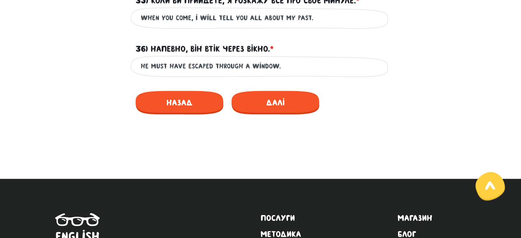
scroll to position [636, 0]
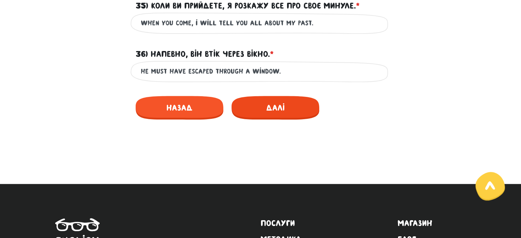
click at [269, 96] on span "Далі" at bounding box center [276, 108] width 88 height 24
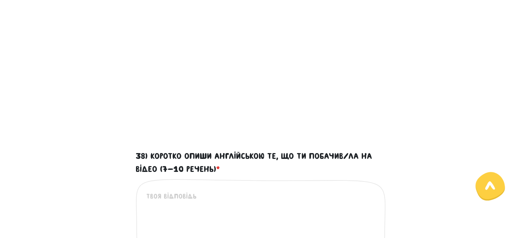
scroll to position [255, 0]
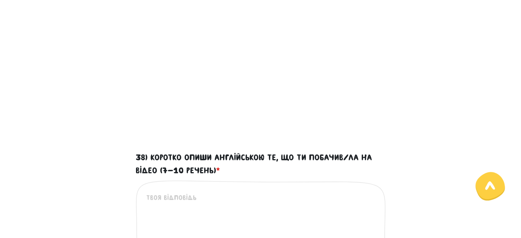
click at [466, 56] on main "Увага! При перезавантаженні цієї сторінки ваші відповіді зберігаються на деякий…" at bounding box center [260, 90] width 521 height 622
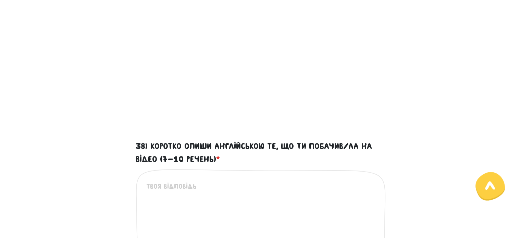
scroll to position [278, 0]
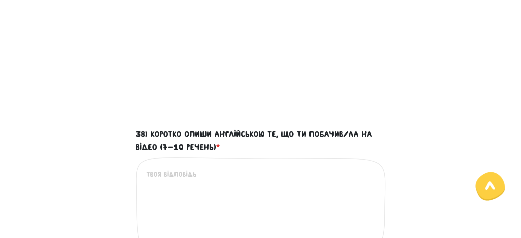
click at [233, 173] on textarea "38) Коротко опиши англійською те, що ти побачив/ла на відео (7-10 речень) *" at bounding box center [261, 211] width 230 height 84
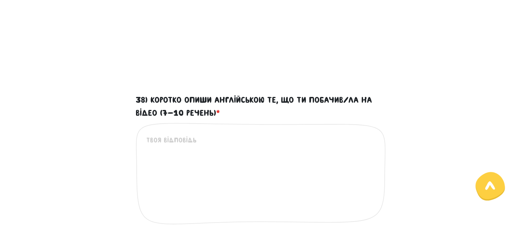
scroll to position [347, 0]
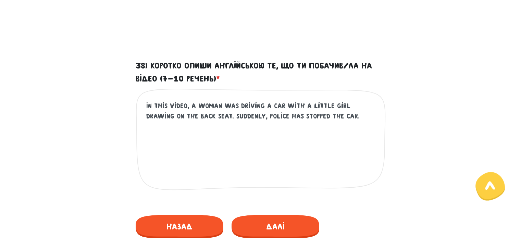
click at [247, 115] on textarea "In this video, a woman was driving a car with a little girl drawing on the back…" at bounding box center [261, 143] width 230 height 84
click at [277, 118] on textarea "In this video, a woman was driving a car with a little girl drawing on the back…" at bounding box center [261, 143] width 230 height 84
drag, startPoint x: 346, startPoint y: 122, endPoint x: 238, endPoint y: 115, distance: 107.8
click at [238, 115] on textarea "In this video, a woman was driving a car with a little girl drawing on the back…" at bounding box center [261, 143] width 230 height 84
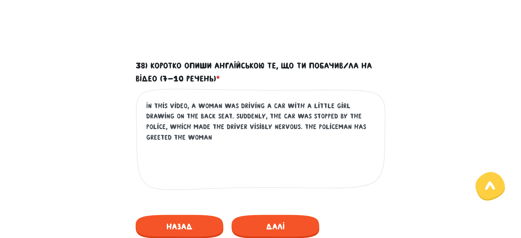
click at [280, 127] on textarea "In this video, a woman was driving a car with a little girl drawing on the back…" at bounding box center [261, 143] width 230 height 84
click at [285, 137] on textarea "In this video, a woman was driving a car with a little girl drawing on the back…" at bounding box center [261, 143] width 230 height 84
click at [309, 126] on textarea "In this video, a woman was driving a car with a little girl drawing on the back…" at bounding box center [261, 143] width 230 height 84
click at [364, 123] on textarea "In this video, a woman was driving a car with a little girl drawing on the back…" at bounding box center [261, 143] width 230 height 84
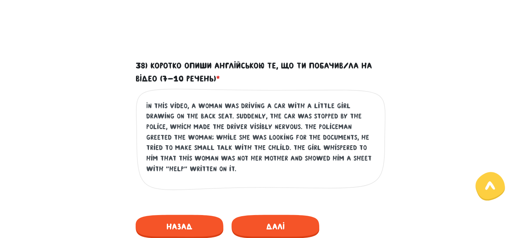
click at [207, 149] on textarea "In this video, a woman was driving a car with a little girl drawing on the back…" at bounding box center [261, 143] width 230 height 84
click at [252, 167] on textarea "In this video, a woman was driving a car with a little girl drawing on the back…" at bounding box center [261, 143] width 230 height 84
click at [274, 176] on textarea "In this video, a woman was driving a car with a little girl drawing on the back…" at bounding box center [261, 143] width 230 height 84
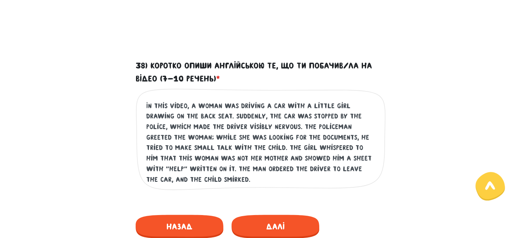
click at [407, 126] on div "38) Коротко опиши англійською те, що ти побачив/ла на відео (7-10 речень) * In …" at bounding box center [260, 132] width 391 height 147
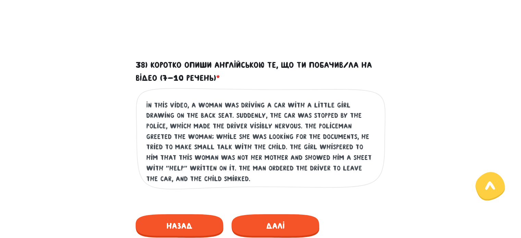
scroll to position [348, 0]
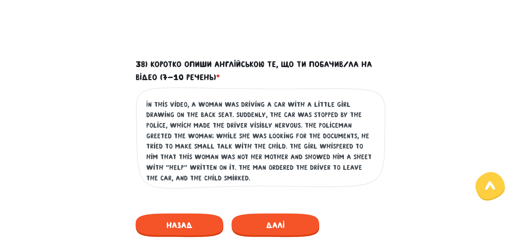
click at [208, 134] on textarea "In this video, a woman was driving a car with a little girl drawing on the back…" at bounding box center [261, 141] width 230 height 84
type textarea "In this video, a woman was driving a car with a little girl drawing on the back…"
click at [264, 186] on div "In this video, a woman was driving a car with a little girl drawing on the back…" at bounding box center [261, 143] width 250 height 113
click at [275, 177] on textarea "In this video, a woman was driving a car with a little girl drawing on the back…" at bounding box center [261, 141] width 230 height 84
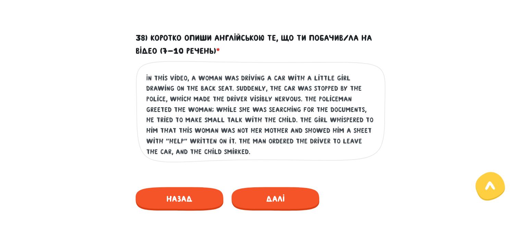
scroll to position [377, 0]
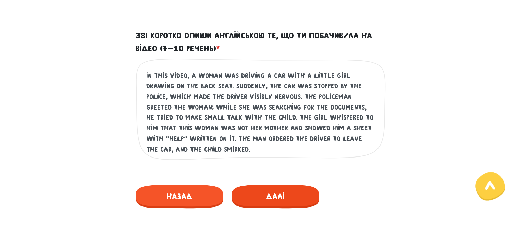
click at [276, 197] on span "Далі" at bounding box center [276, 197] width 88 height 24
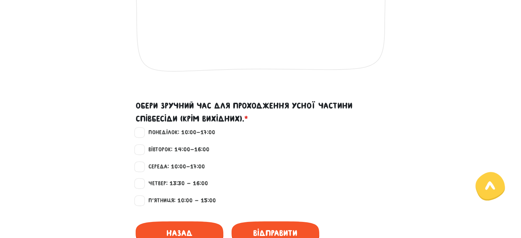
scroll to position [577, 0]
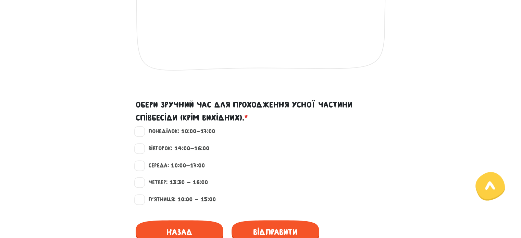
click at [143, 181] on label "Четвер: 13:30 - 16:00" at bounding box center [175, 182] width 65 height 9
click at [141, 181] on input "Четвер: 13:30 - 16:00" at bounding box center [139, 181] width 5 height 7
checkbox input "true"
click at [143, 165] on label "Середа: 10:00-17:00" at bounding box center [174, 165] width 62 height 9
click at [140, 165] on input "Середа: 10:00-17:00" at bounding box center [139, 164] width 5 height 7
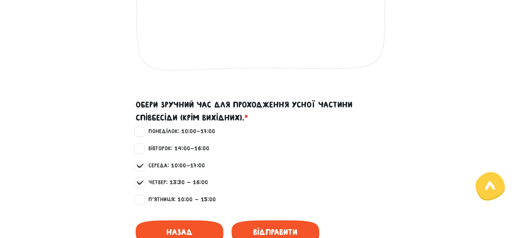
click at [143, 165] on label "Середа: 10:00-17:00" at bounding box center [174, 165] width 62 height 9
click at [141, 165] on input "Середа: 10:00-17:00" at bounding box center [139, 164] width 5 height 7
click at [143, 165] on label "Середа: 10:00-17:00" at bounding box center [174, 165] width 62 height 9
click at [141, 165] on input "Середа: 10:00-17:00" at bounding box center [139, 164] width 5 height 7
checkbox input "true"
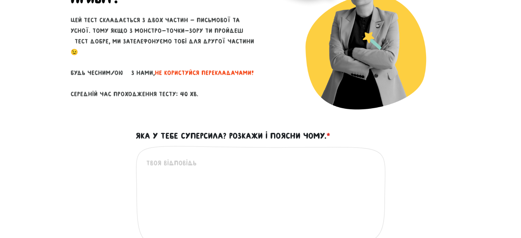
scroll to position [101, 0]
click at [185, 167] on textarea "Яка у тебе суперсила? Розкажи і поясни чому. *" at bounding box center [261, 200] width 230 height 84
type textarea "s"
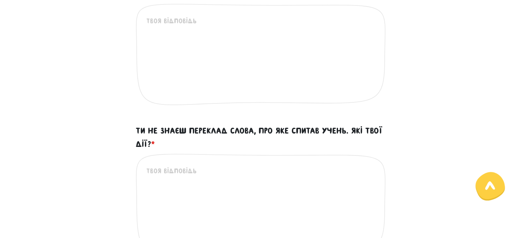
scroll to position [242, 0]
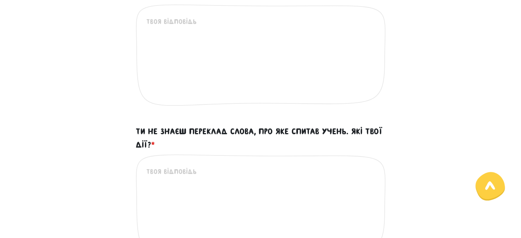
click at [180, 170] on textarea "Ти не знаєш переклад слова, про яке спитав учень. Які твої дії? *" at bounding box center [261, 208] width 230 height 84
type textarea "і"
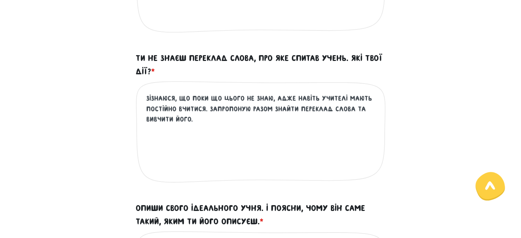
scroll to position [315, 0]
drag, startPoint x: 270, startPoint y: 97, endPoint x: 211, endPoint y: 98, distance: 59.3
click at [211, 98] on textarea "Зізнаюся, що поки що цього не знаю, адже навіть учителі мають постійно вчитися.…" at bounding box center [261, 135] width 230 height 84
click at [223, 126] on textarea "Зізнаюся, що поки що не знаю цього слова, адже навіть учителі мають постійно вч…" at bounding box center [261, 135] width 230 height 84
click at [215, 112] on textarea "Зізнаюся, що поки що не знаю цього слова, адже навіть учителі мають постійно вч…" at bounding box center [261, 135] width 230 height 84
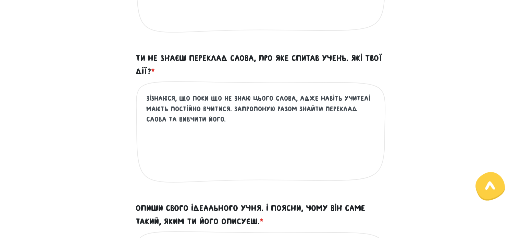
click at [215, 112] on textarea "Зізнаюся, що поки що не знаю цього слова, адже навіть учителі мають постійно вч…" at bounding box center [261, 135] width 230 height 84
click at [249, 121] on textarea "Зізнаюся, що поки що не знаю цього слова, адже вчителі - теж люди, які постійно…" at bounding box center [261, 135] width 230 height 84
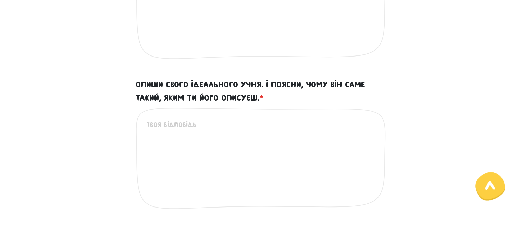
scroll to position [438, 0]
type textarea "Зізнаюся, що поки що не знаю цього слова, адже вчителі - теж люди, які постійно…"
click at [231, 127] on textarea "Опиши свого ідеального учня. І поясни, чому він саме такий, яким ти його описує…" at bounding box center [261, 162] width 230 height 84
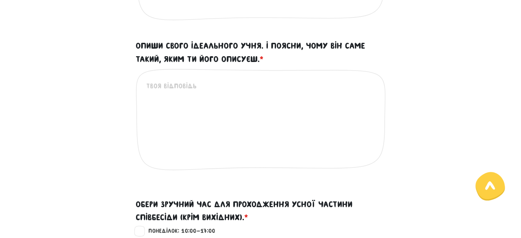
scroll to position [478, 0]
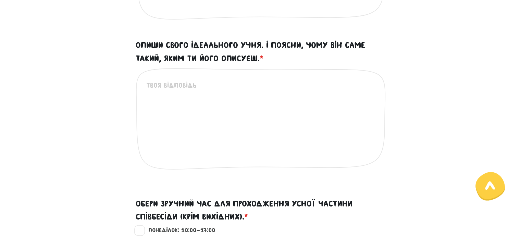
click at [213, 104] on textarea "Опиши свого ідеального учня. І поясни, чому він саме такий, яким ти його описує…" at bounding box center [261, 122] width 230 height 84
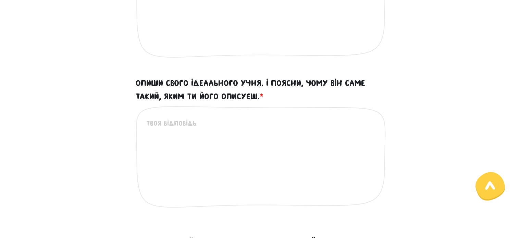
scroll to position [443, 0]
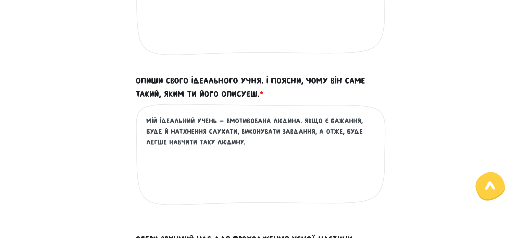
click at [277, 118] on textarea "Мій ідеальний учень - вмотивована людина. Якщо є бажання, буде й натхнення слух…" at bounding box center [261, 158] width 230 height 84
drag, startPoint x: 273, startPoint y: 138, endPoint x: 277, endPoint y: 136, distance: 4.9
click at [273, 138] on textarea "Мій ідеальний учень - вмотивований. Якщо є бажання, буде й натхнення слухати, в…" at bounding box center [261, 158] width 230 height 84
click at [329, 122] on textarea "Мій ідеальний учень - вмотивований. Якщо є бажання, буде й натхнення слухати, в…" at bounding box center [261, 158] width 230 height 84
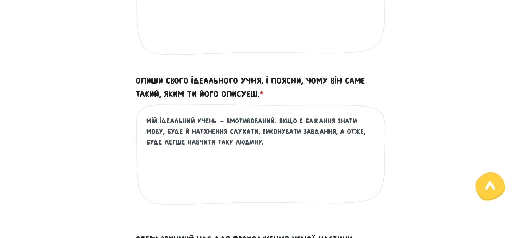
click at [282, 145] on textarea "Мій ідеальний учень - вмотивований. Якщо є бажання знати мову, буде й натхнення…" at bounding box center [261, 158] width 230 height 84
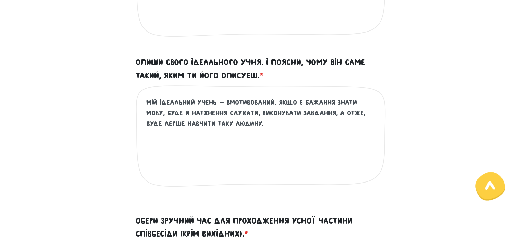
scroll to position [461, 0]
click at [352, 112] on textarea "Мій ідеальний учень - вмотивований. Якщо є бажання знати мову, буде й натхнення…" at bounding box center [261, 140] width 230 height 84
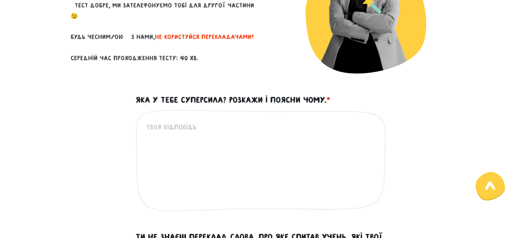
scroll to position [133, 0]
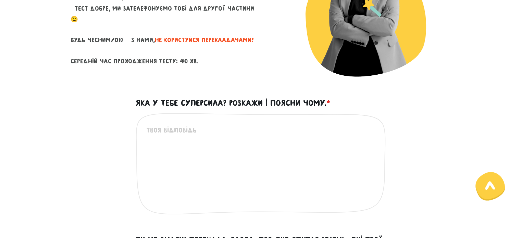
type textarea "Мій ідеальний учень - вмотивований. Якщо є бажання знати мову, буде й натхнення…"
click at [154, 146] on textarea "Яка у тебе суперсила? Розкажи і поясни чому. *" at bounding box center [261, 167] width 230 height 84
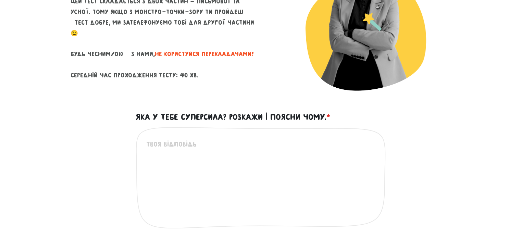
scroll to position [119, 0]
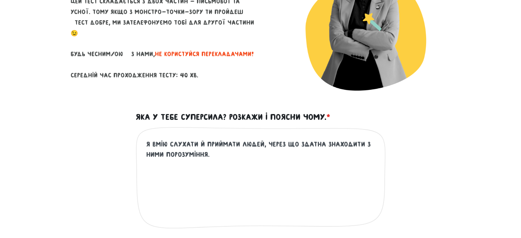
drag, startPoint x: 282, startPoint y: 159, endPoint x: 263, endPoint y: 145, distance: 24.3
click at [263, 145] on textarea "Я вмію слухати й приймати людей, через що здатна знаходити з ними порозуміння." at bounding box center [261, 181] width 230 height 84
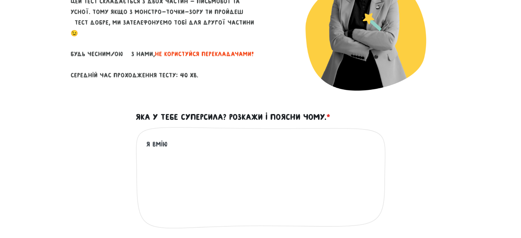
type textarea "[PERSON_NAME]"
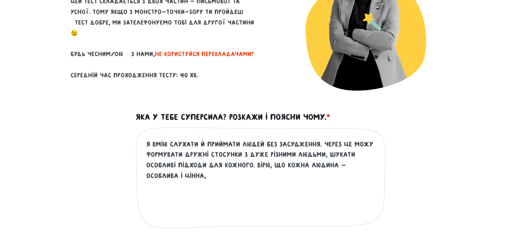
click at [154, 163] on textarea "Я вмію слухати й приймати людей без засудження. Через це можу формувати дружні …" at bounding box center [261, 181] width 230 height 84
click at [261, 170] on textarea "Я вмію слухати й приймати людей без засудження. Через це можу формувати дружні …" at bounding box center [261, 181] width 230 height 84
click at [270, 166] on textarea "Я вмію слухати й приймати людей без засудження. Через це можу формувати дружні …" at bounding box center [261, 181] width 230 height 84
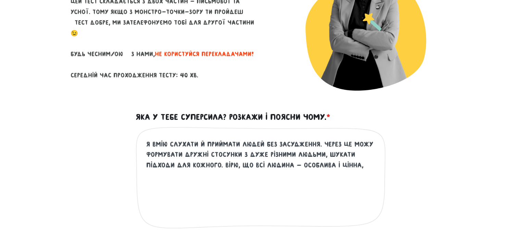
click at [288, 166] on textarea "Я вмію слухати й приймати людей без засудження. Через це можу формувати дружні …" at bounding box center [261, 181] width 230 height 84
click at [331, 165] on textarea "Я вмію слухати й приймати людей без засудження. Через це можу формувати дружні …" at bounding box center [261, 181] width 230 height 84
click at [367, 164] on textarea "Я вмію слухати й приймати людей без засудження. Через це можу формувати дружні …" at bounding box center [261, 181] width 230 height 84
click at [187, 165] on textarea "Я вмію слухати й приймати людей без засудження. Через це можу формувати дружні …" at bounding box center [261, 181] width 230 height 84
click at [364, 160] on textarea "Я вмію слухати й приймати людей без засудження. Через це можу формувати дружні …" at bounding box center [261, 181] width 230 height 84
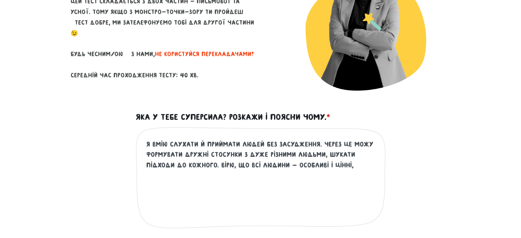
click at [324, 166] on textarea "Я вмію слухати й приймати людей без засудження. Через це можу формувати дружні …" at bounding box center [261, 181] width 230 height 84
click at [327, 166] on textarea "Я вмію слухати й приймати людей без засудження. Через це можу формувати дружні …" at bounding box center [261, 181] width 230 height 84
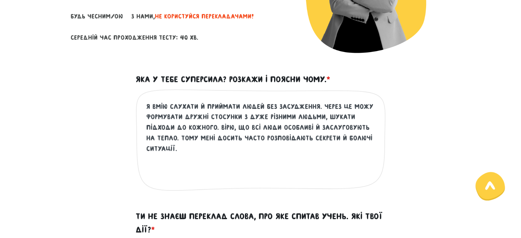
scroll to position [157, 0]
click at [167, 139] on textarea "Я вмію слухати й приймати людей без засудження. Через це можу формувати дружні …" at bounding box center [261, 144] width 230 height 84
drag, startPoint x: 326, startPoint y: 148, endPoint x: 325, endPoint y: 141, distance: 7.3
click at [325, 141] on textarea "Я вмію слухати й приймати людей без засудження. Через це можу формувати дружні …" at bounding box center [261, 144] width 230 height 84
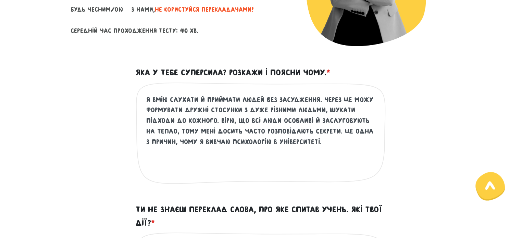
scroll to position [165, 0]
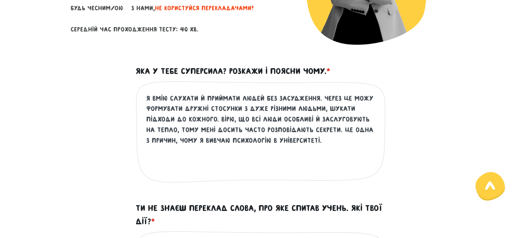
type textarea "Я вмію слухати й приймати людей без засудження. Через це можу формувати дружні …"
click at [430, 121] on div "Яка у тебе суперсила? Розкажи і поясни чому. * Я вмію слухати й приймати людей …" at bounding box center [260, 132] width 391 height 134
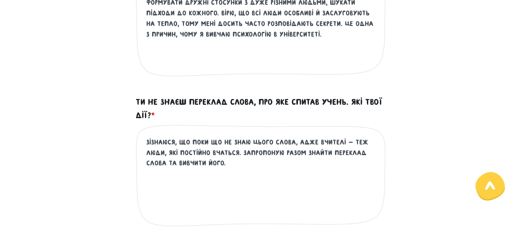
scroll to position [272, 0]
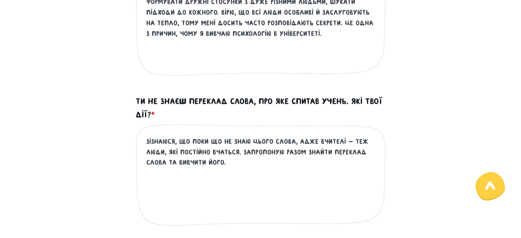
drag, startPoint x: 291, startPoint y: 142, endPoint x: 232, endPoint y: 138, distance: 59.4
click at [232, 138] on textarea "Зізнаюся, що поки що не знаю цього слова, адже вчителі - теж люди, які постійно…" at bounding box center [261, 178] width 230 height 84
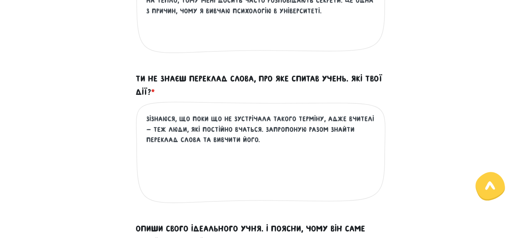
scroll to position [301, 0]
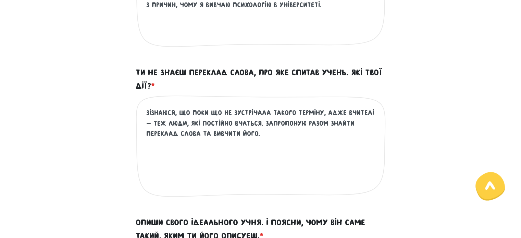
click at [277, 134] on textarea "Зізнаюся, що поки що не зустрічала такого терміну, адже вчителі - теж люди, які…" at bounding box center [261, 150] width 230 height 84
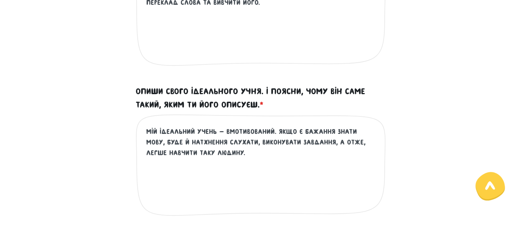
scroll to position [432, 0]
type textarea "Зізнаюся, що поки що не зустрічала такого терміну, адже вчителі - теж люди, які…"
click at [241, 157] on textarea "Мій ідеальний учень - вмотивований. Якщо є бажання знати мову, буде й натхнення…" at bounding box center [261, 169] width 230 height 84
drag, startPoint x: 257, startPoint y: 153, endPoint x: 224, endPoint y: 151, distance: 33.3
click at [224, 151] on textarea "Мій ідеальний учень - вмотивований. Якщо є бажання знати мову, буде й натхнення…" at bounding box center [261, 169] width 230 height 84
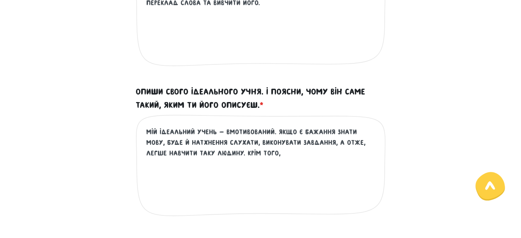
click at [260, 156] on textarea "Мій ідеальний учень - вмотивований. Якщо є бажання знати мову, буде й натхнення…" at bounding box center [261, 169] width 230 height 84
drag, startPoint x: 260, startPoint y: 156, endPoint x: 223, endPoint y: 156, distance: 37.7
click at [223, 156] on textarea "Мій ідеальний учень - вмотивований. Якщо є бажання знати мову, буде й натхнення…" at bounding box center [261, 169] width 230 height 84
type textarea "Мій ідеальний учень - вмотивований. Якщо є бажання знати мову, буде й натхнення…"
click at [272, 131] on textarea "Мій ідеальний учень - вмотивований. Якщо є бажання знати мову, буде й натхнення…" at bounding box center [261, 169] width 230 height 84
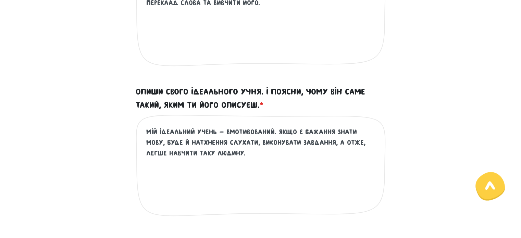
click at [271, 131] on textarea "Мій ідеальний учень - вмотивований. Якщо є бажання знати мову, буде й натхнення…" at bounding box center [261, 169] width 230 height 84
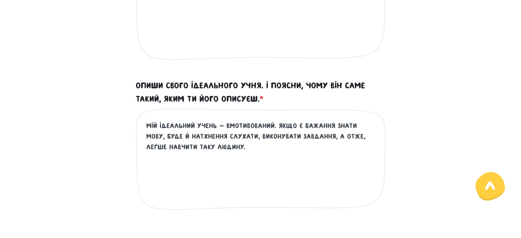
scroll to position [437, 0]
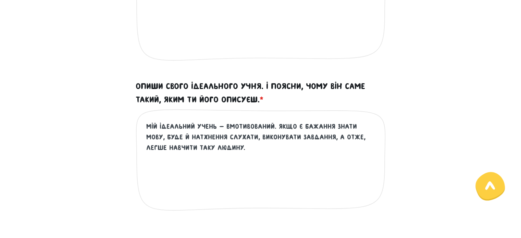
click at [263, 146] on textarea "Мій ідеальний учень - вмотивований. Якщо є бажання знати мову, буде й натхнення…" at bounding box center [261, 163] width 230 height 84
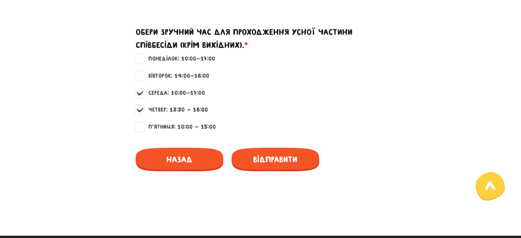
scroll to position [650, 0]
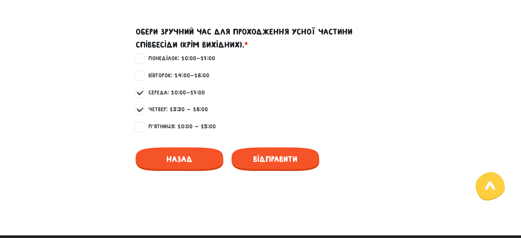
click at [143, 59] on label "Понеділок: 10:00-17:00" at bounding box center [179, 58] width 73 height 9
click at [142, 59] on input "Понеділок: 10:00-17:00" at bounding box center [139, 57] width 5 height 7
checkbox input "true"
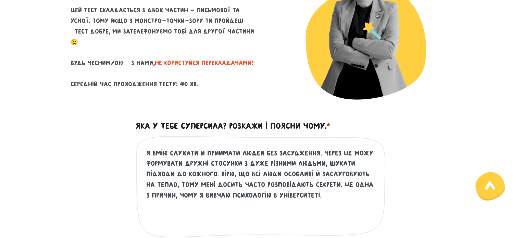
scroll to position [143, 0]
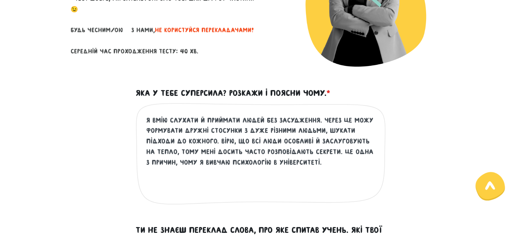
click at [336, 157] on textarea "Я вмію слухати й приймати людей без засудження. Через це можу формувати дружні …" at bounding box center [261, 157] width 230 height 84
click at [321, 154] on textarea "Я вмію слухати й приймати людей без засудження. Через це можу формувати дружні …" at bounding box center [261, 157] width 230 height 84
click at [148, 121] on textarea "Я вмію слухати й приймати людей без засудження. Через це можу формувати дружні …" at bounding box center [261, 157] width 230 height 84
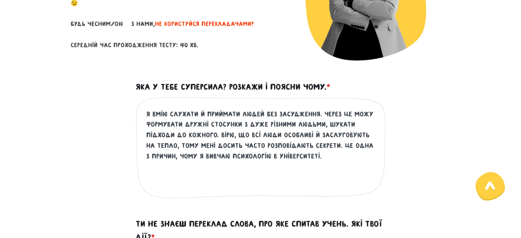
scroll to position [149, 0]
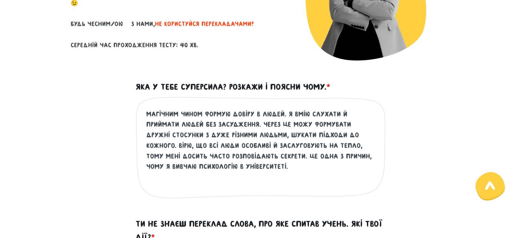
click at [195, 127] on textarea "магічним чином формую довіру в людей. Я вмію слухати й приймати людей без засуд…" at bounding box center [261, 151] width 230 height 84
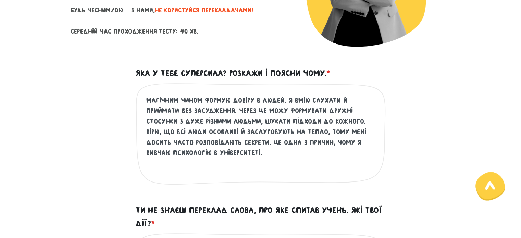
scroll to position [164, 0]
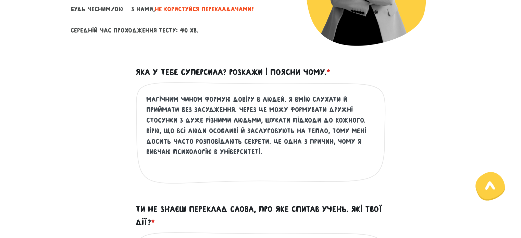
click at [239, 119] on textarea "магічним чином формую довіру в людей. Я вмію слухати й приймати без засудження.…" at bounding box center [261, 136] width 230 height 84
click at [293, 159] on textarea "магічним чином формую довіру в людей. Я вмію слухати й приймати без засудження.…" at bounding box center [261, 136] width 230 height 84
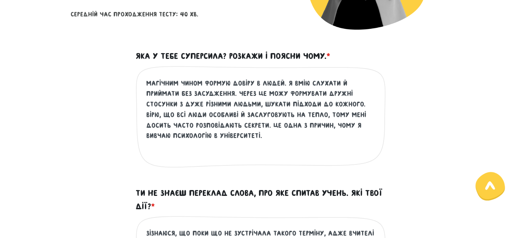
scroll to position [181, 0]
click at [236, 93] on textarea "магічним чином формую довіру в людей. Я вмію слухати й приймати без засудження.…" at bounding box center [261, 120] width 230 height 84
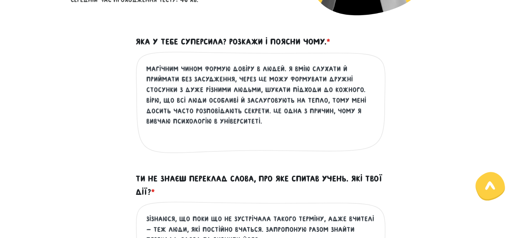
scroll to position [195, 0]
type textarea "магічним чином формую довіру в людей. Я вмію слухати й приймати без засудження,…"
click at [315, 159] on div "магічним чином формую довіру в людей. Я вмію слухати й приймати без засудження,…" at bounding box center [261, 107] width 250 height 113
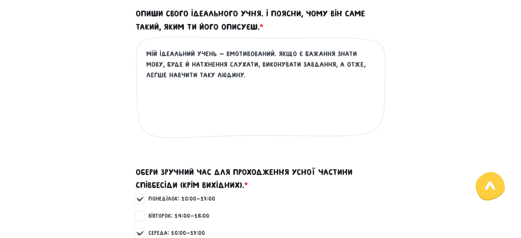
scroll to position [510, 0]
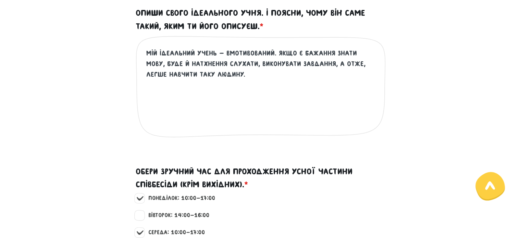
click at [267, 88] on textarea "Мій ідеальний учень - вмотивований. Якщо є бажання знати мову, буде й натхнення…" at bounding box center [261, 90] width 230 height 84
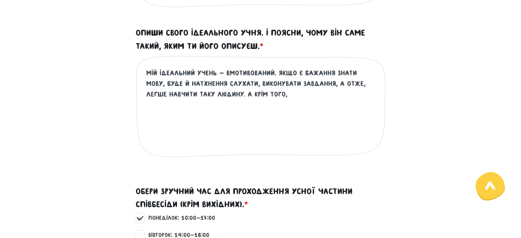
scroll to position [491, 0]
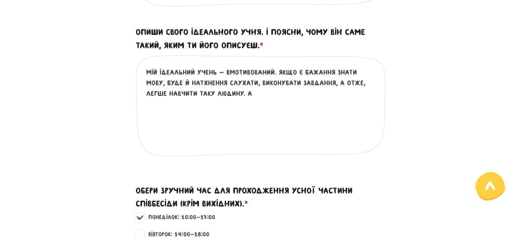
type textarea "Мій ідеальний учень - вмотивований. Якщо є бажання знати мову, буде й натхнення…"
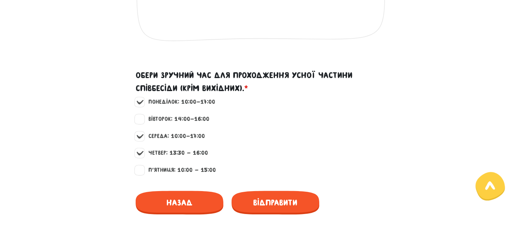
scroll to position [608, 0]
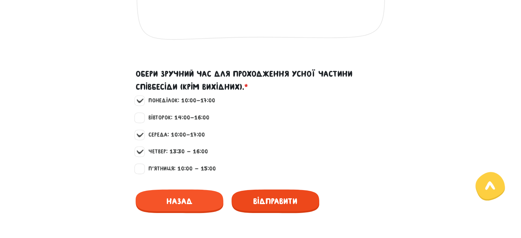
click at [283, 207] on span "Відправити" at bounding box center [276, 201] width 88 height 24
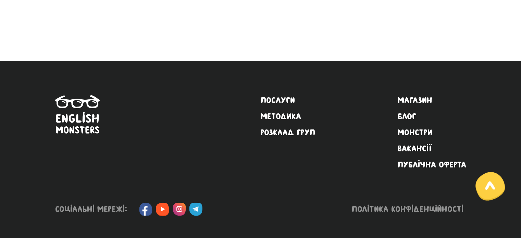
scroll to position [225, 0]
